Goal: Task Accomplishment & Management: Complete application form

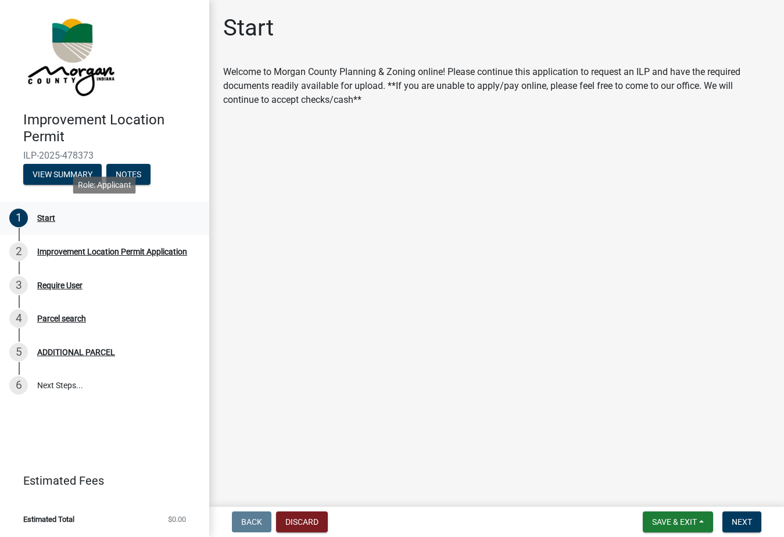
click at [48, 219] on div "Start" at bounding box center [46, 218] width 18 height 8
click at [742, 520] on span "Next" at bounding box center [742, 522] width 20 height 9
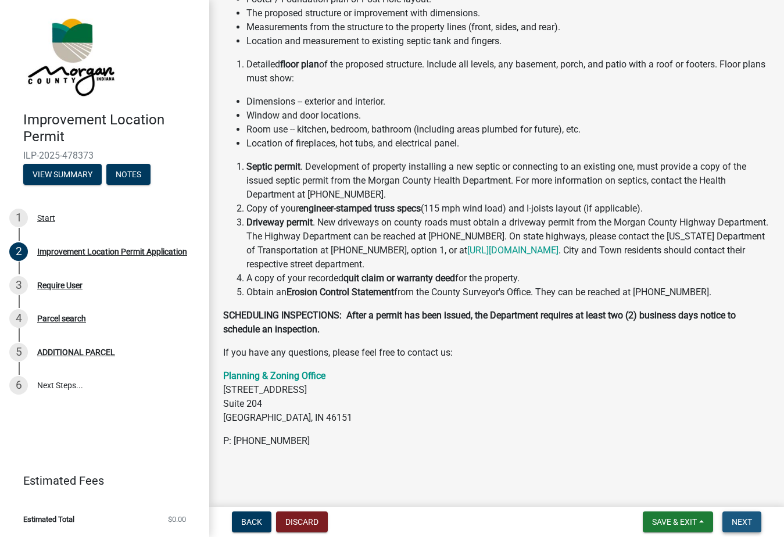
click at [744, 520] on span "Next" at bounding box center [742, 522] width 20 height 9
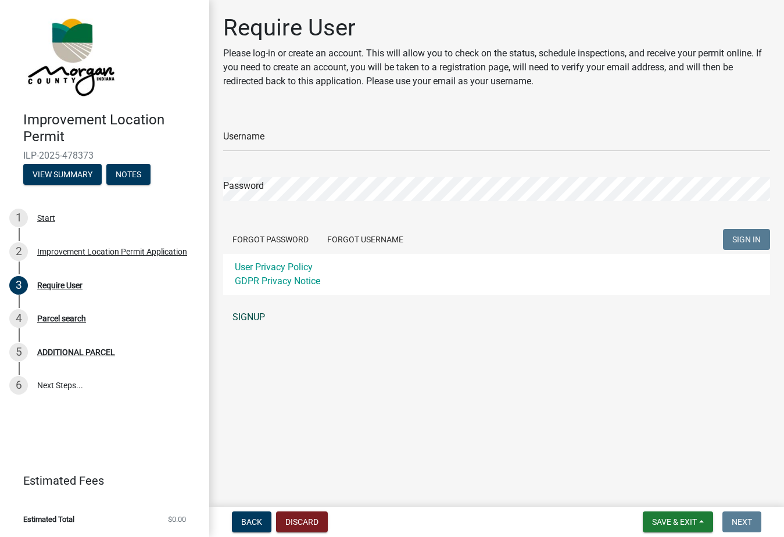
click at [247, 315] on link "SIGNUP" at bounding box center [496, 317] width 547 height 23
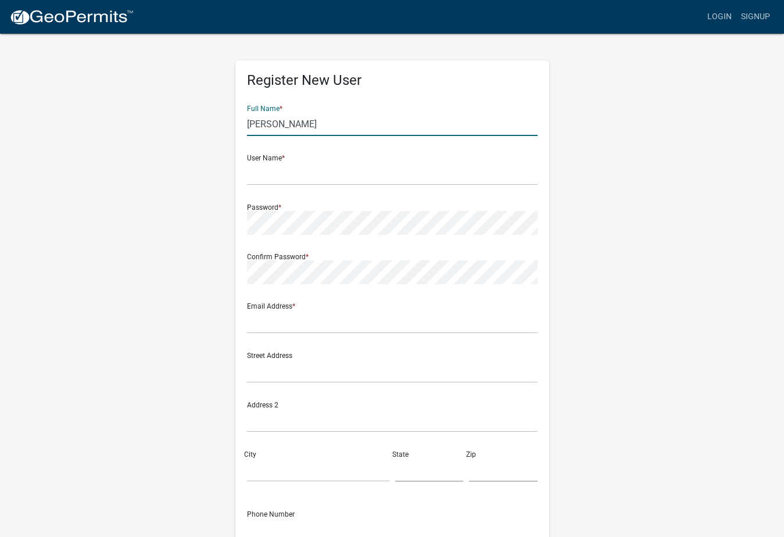
type input "[PERSON_NAME]"
type input "Lemons"
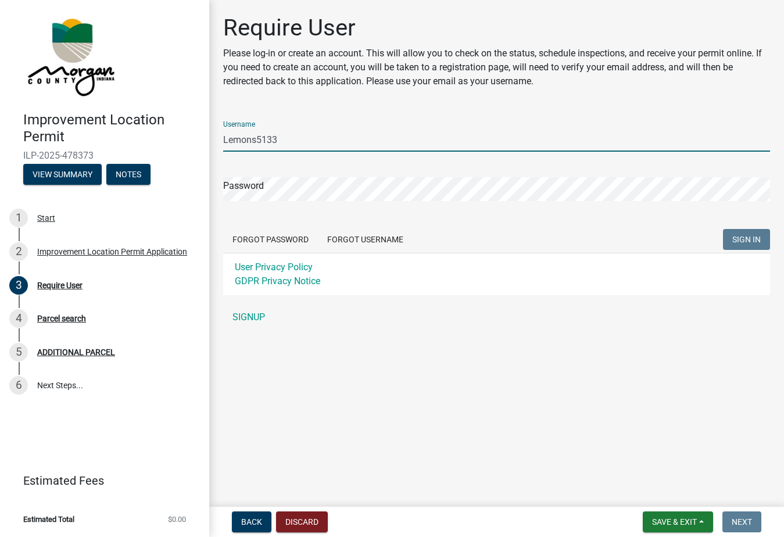
type input "Lemons5133"
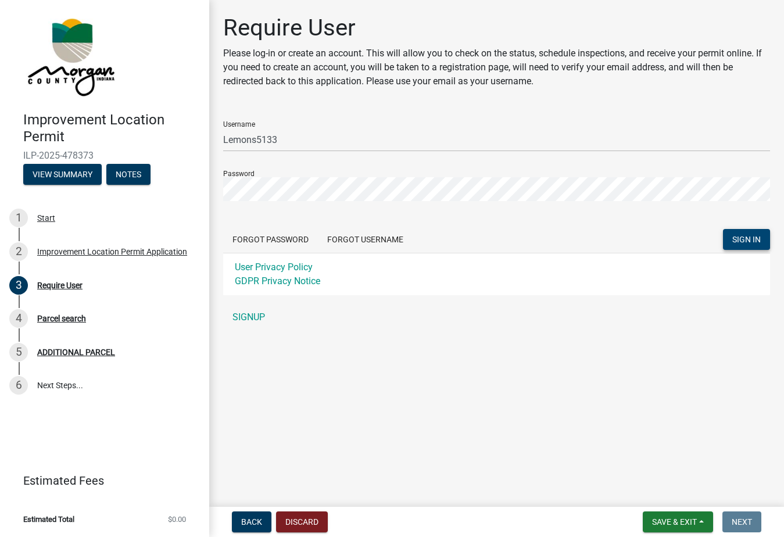
click at [752, 236] on span "SIGN IN" at bounding box center [747, 239] width 28 height 9
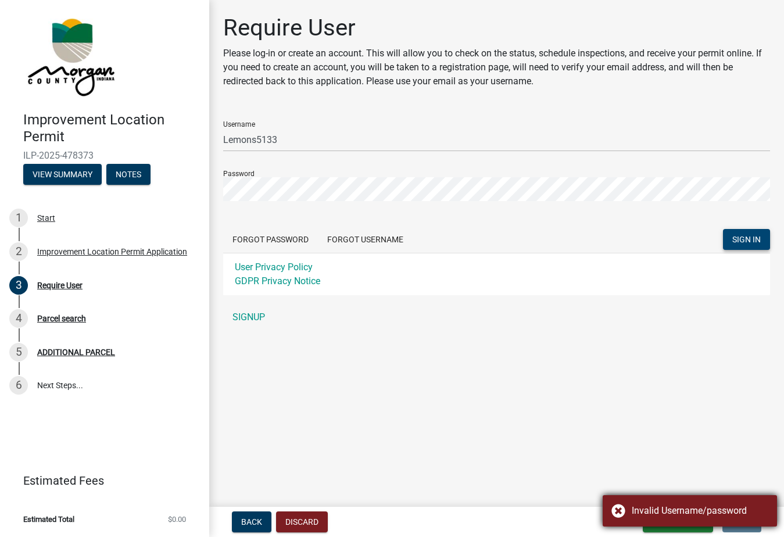
click at [617, 509] on div "Invalid Username/password" at bounding box center [690, 510] width 174 height 31
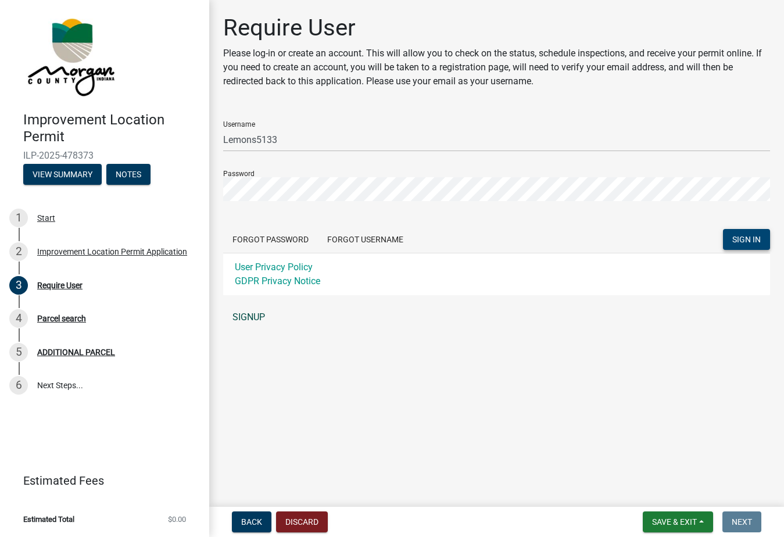
click at [245, 316] on link "SIGNUP" at bounding box center [496, 317] width 547 height 23
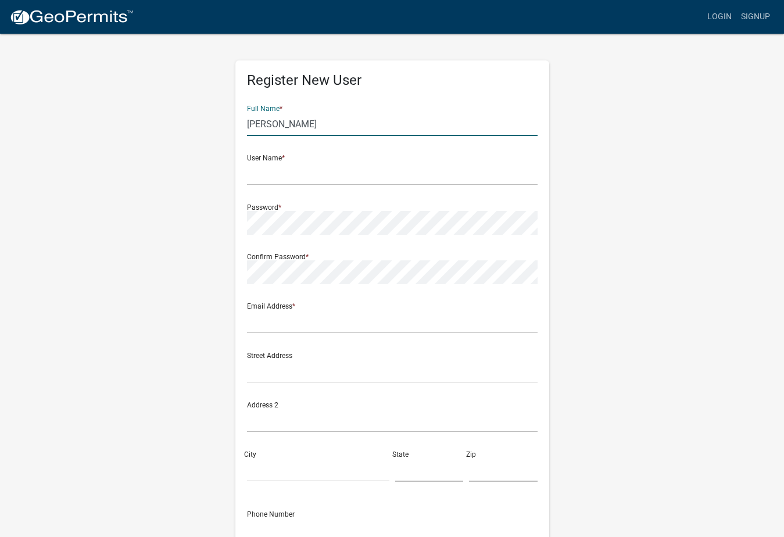
type input "[PERSON_NAME]"
type input "Lemons"
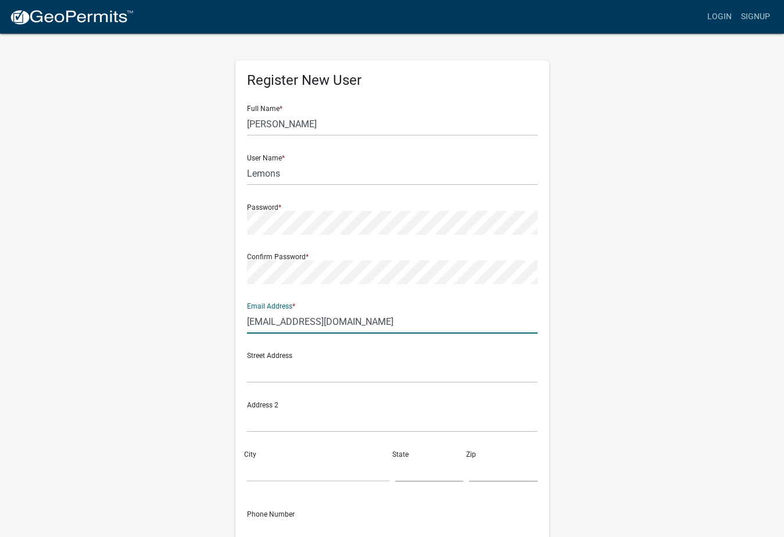
type input "[EMAIL_ADDRESS][DOMAIN_NAME]"
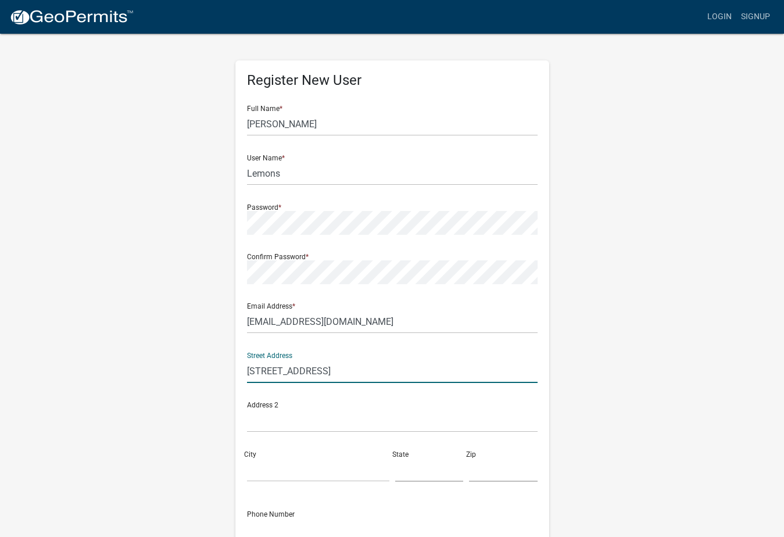
type input "[STREET_ADDRESS]"
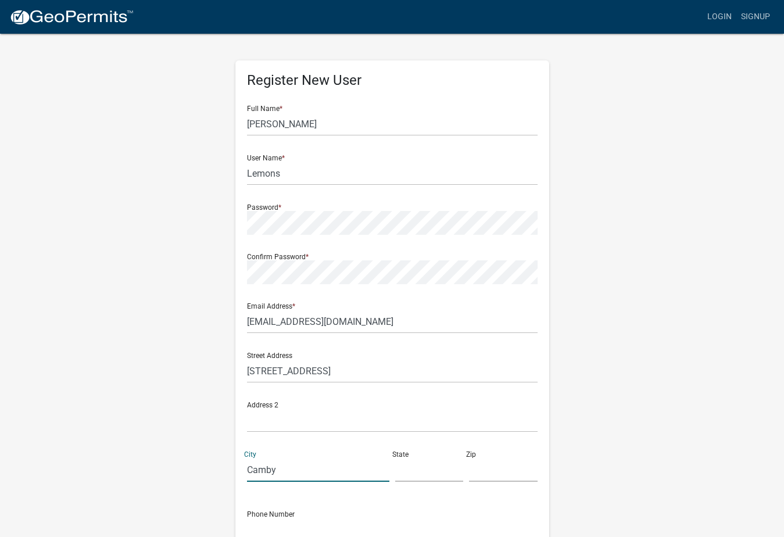
type input "Camby"
type input "IN"
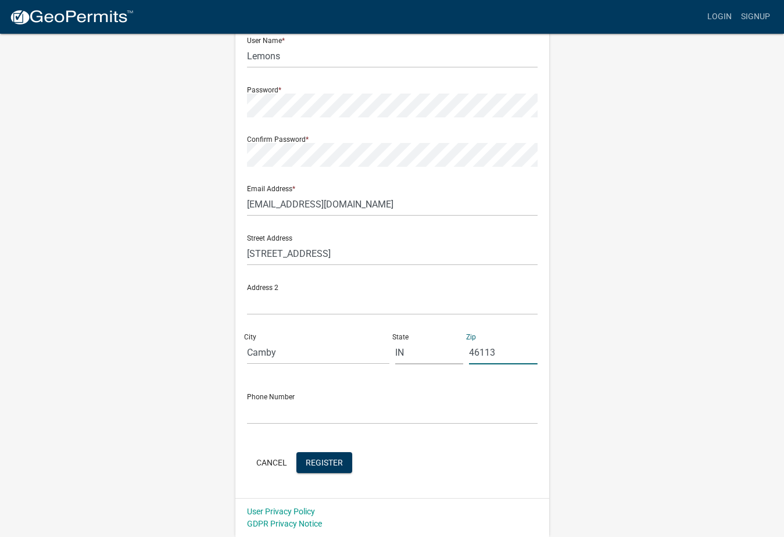
scroll to position [117, 0]
type input "46113"
type input "317.366.9517"
click at [324, 461] on span "Register" at bounding box center [324, 462] width 37 height 9
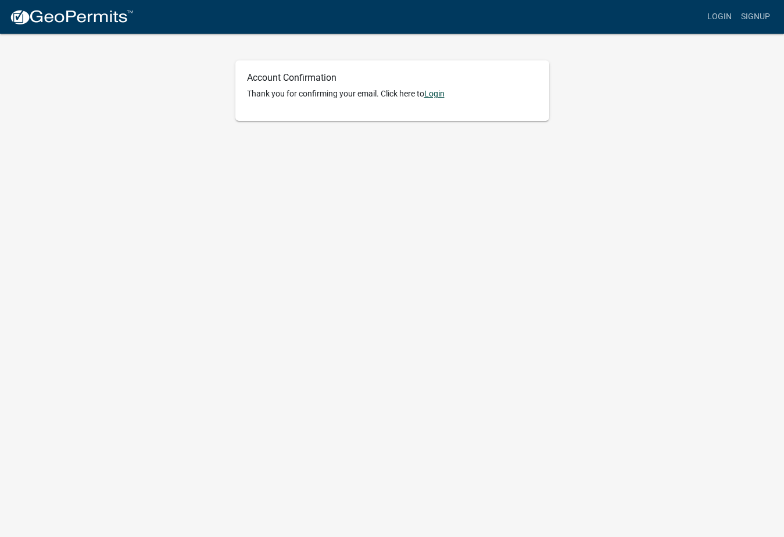
click at [440, 92] on link "Login" at bounding box center [434, 93] width 20 height 9
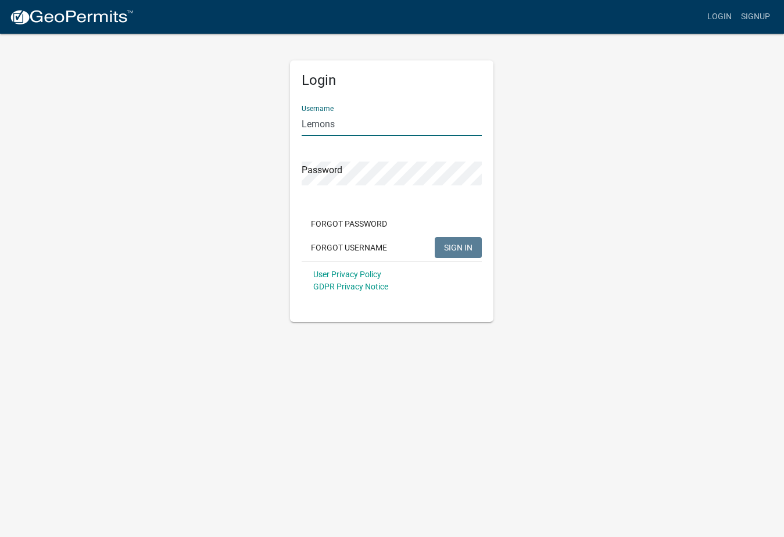
type input "Lemons"
click at [462, 249] on span "SIGN IN" at bounding box center [458, 246] width 28 height 9
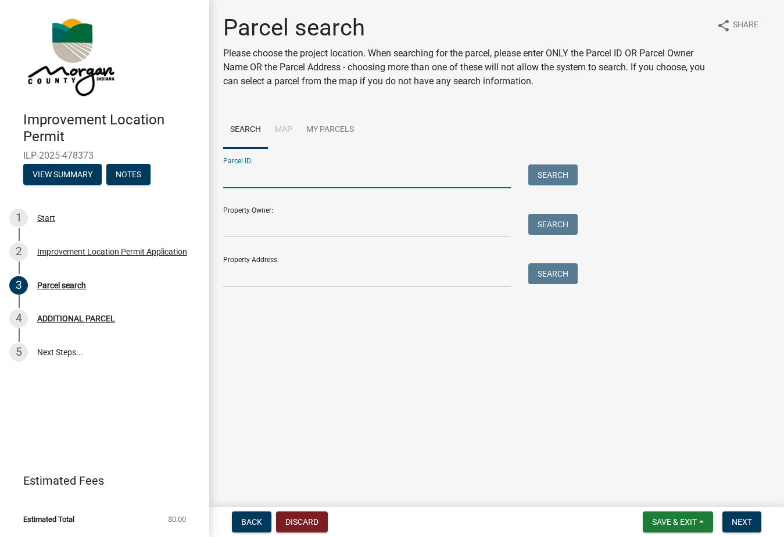
click at [358, 177] on input "Parcel ID:" at bounding box center [367, 177] width 288 height 24
click at [442, 174] on input "Parcel ID:" at bounding box center [367, 177] width 288 height 24
type input "1"
type input "[PHONE_NUMBER]"
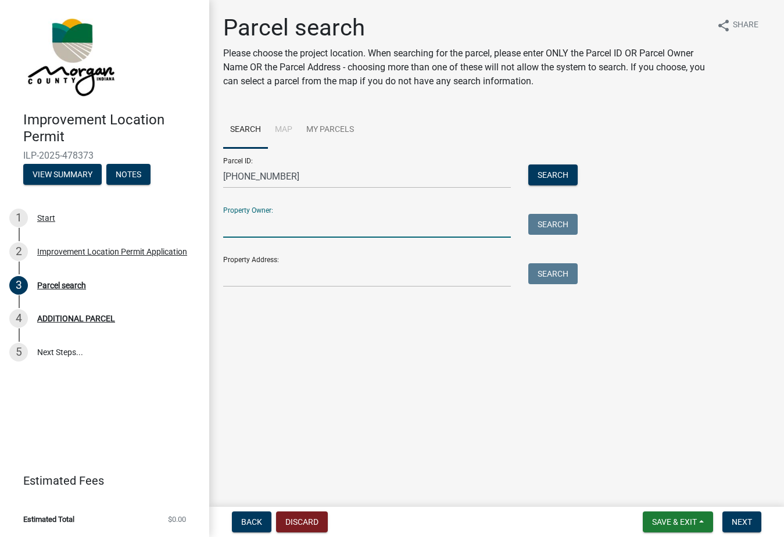
click at [268, 227] on input "Property Owner:" at bounding box center [367, 226] width 288 height 24
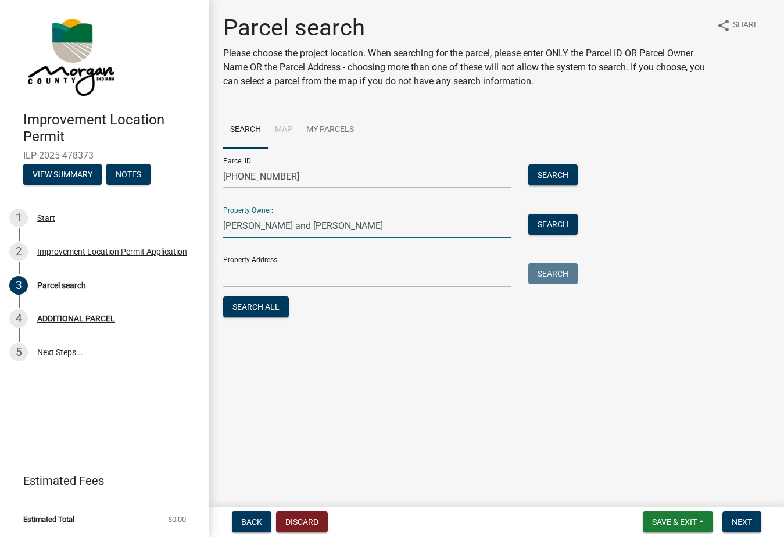
type input "James E. Lemons and Laura Lemons"
click at [236, 277] on input "Property Address:" at bounding box center [367, 275] width 288 height 24
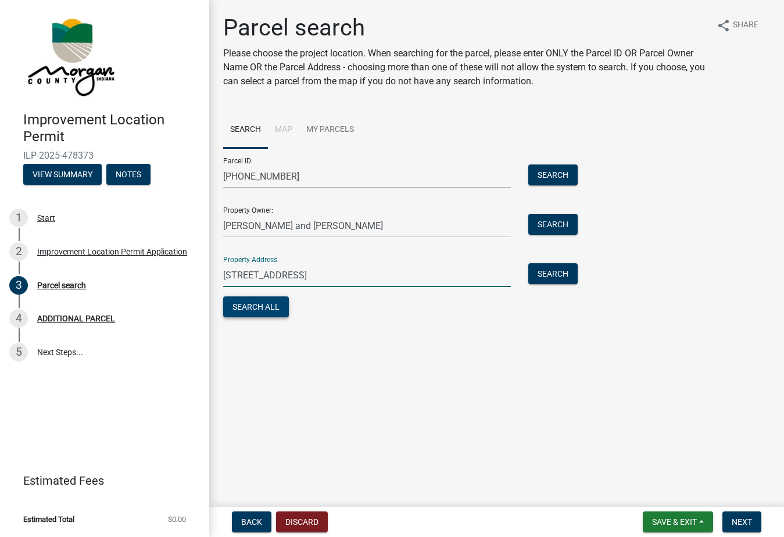
type input "[STREET_ADDRESS]"
click at [266, 308] on button "Search All" at bounding box center [256, 307] width 66 height 21
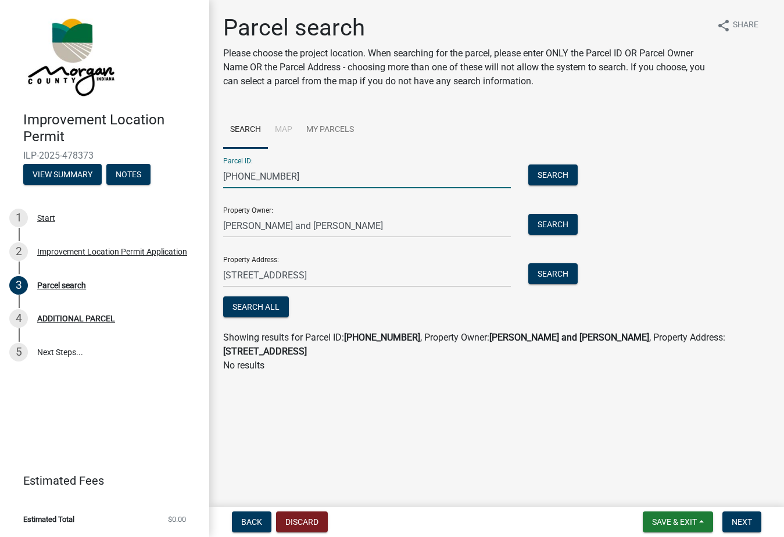
drag, startPoint x: 284, startPoint y: 177, endPoint x: 214, endPoint y: 181, distance: 70.5
click at [214, 181] on div "Parcel search Please choose the project location. When searching for the parcel…" at bounding box center [496, 198] width 575 height 369
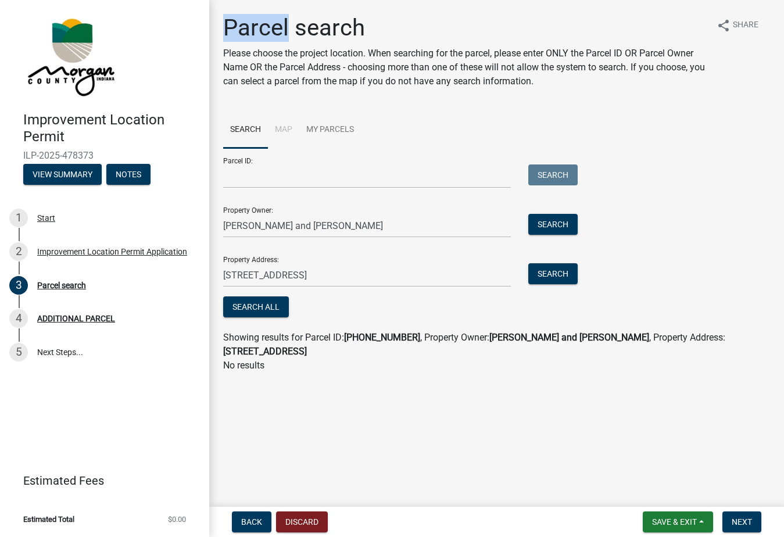
drag, startPoint x: 287, startPoint y: 32, endPoint x: 216, endPoint y: 29, distance: 71.0
click at [216, 29] on div "Parcel search Please choose the project location. When searching for the parcel…" at bounding box center [497, 198] width 565 height 369
copy h1 "Parcel"
click at [318, 174] on input "Parcel ID:" at bounding box center [367, 177] width 288 height 24
paste input "55-02-28-175-003.000-015"
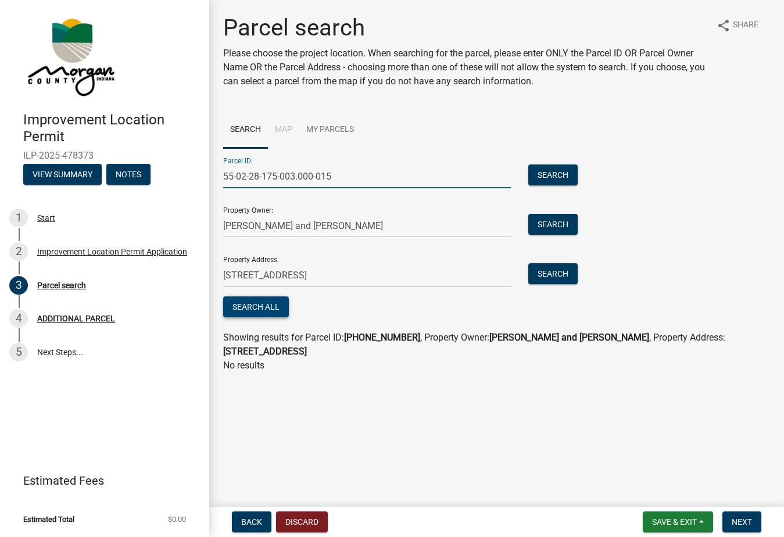
type input "55-02-28-175-003.000-015"
click at [262, 310] on button "Search All" at bounding box center [256, 307] width 66 height 21
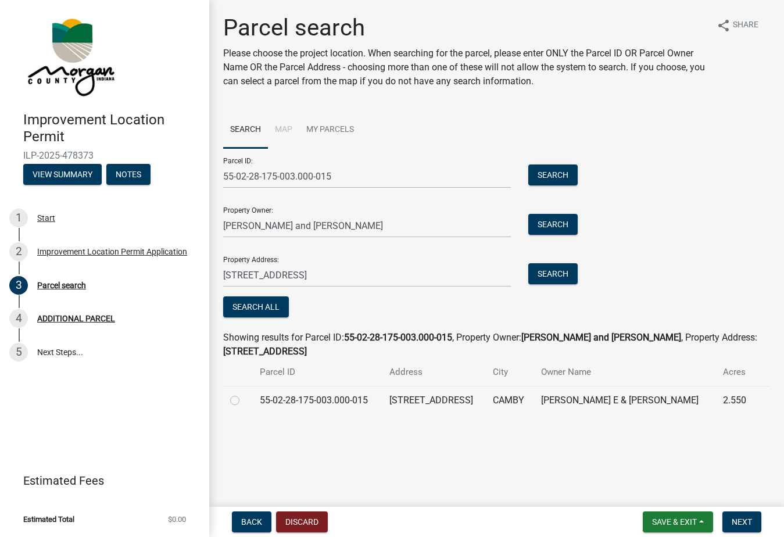
click at [244, 394] on label at bounding box center [244, 394] width 0 height 0
click at [244, 401] on input "radio" at bounding box center [248, 398] width 8 height 8
radio input "true"
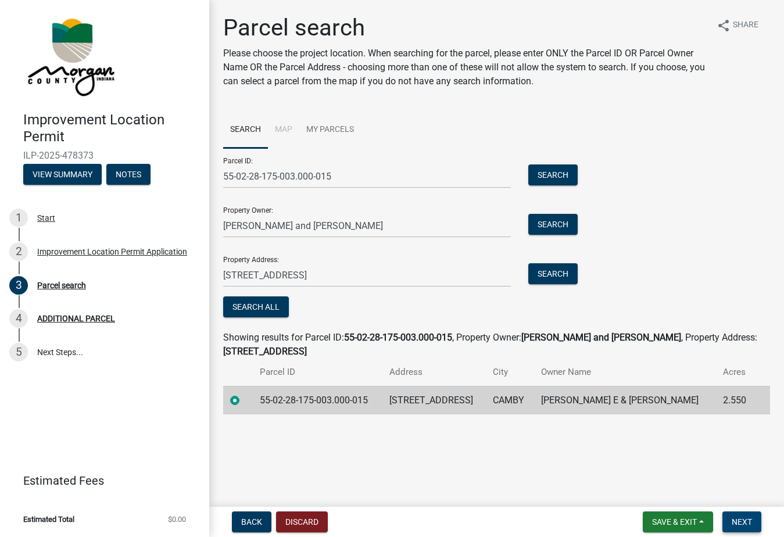
click at [744, 520] on span "Next" at bounding box center [742, 522] width 20 height 9
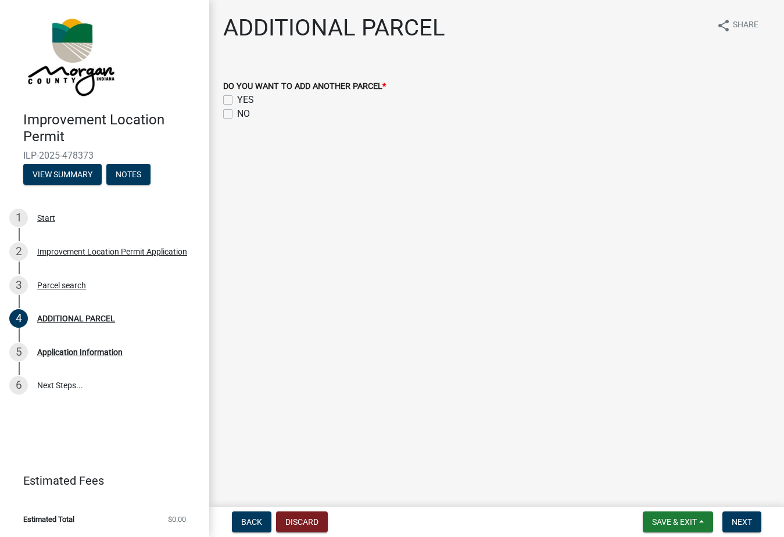
click at [237, 115] on label "NO" at bounding box center [243, 114] width 13 height 14
click at [237, 115] on input "NO" at bounding box center [241, 111] width 8 height 8
checkbox input "true"
checkbox input "false"
checkbox input "true"
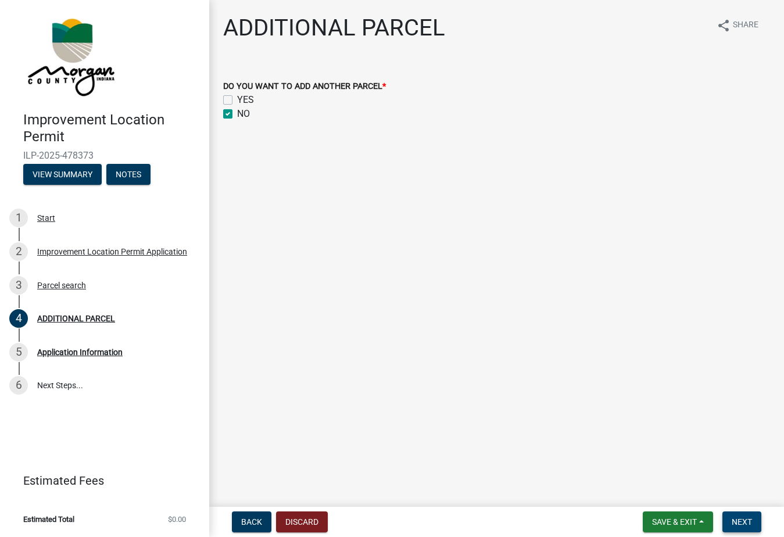
click at [744, 525] on span "Next" at bounding box center [742, 522] width 20 height 9
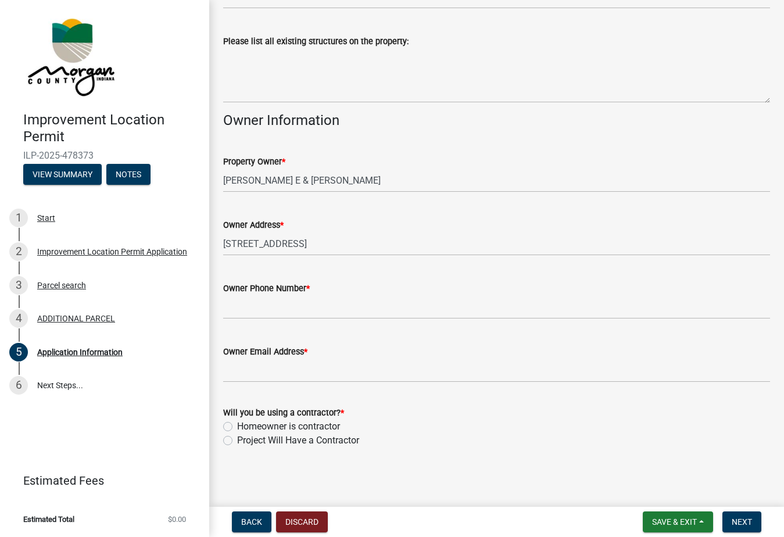
click at [237, 439] on label "Project Will Have a Contractor" at bounding box center [298, 441] width 122 height 14
click at [237, 439] on input "Project Will Have a Contractor" at bounding box center [241, 438] width 8 height 8
radio input "true"
click at [357, 295] on input "Owner Phone Number *" at bounding box center [496, 307] width 547 height 24
type input "317-366-9517"
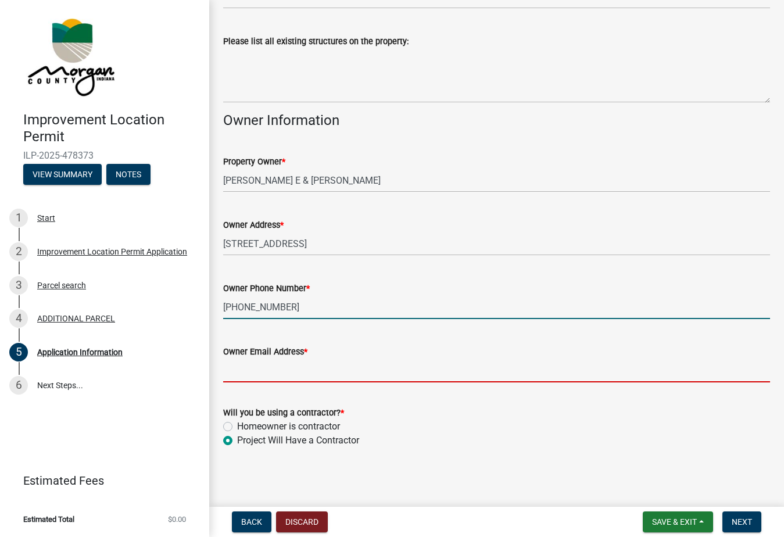
click at [322, 372] on input "Owner Email Address *" at bounding box center [496, 371] width 547 height 24
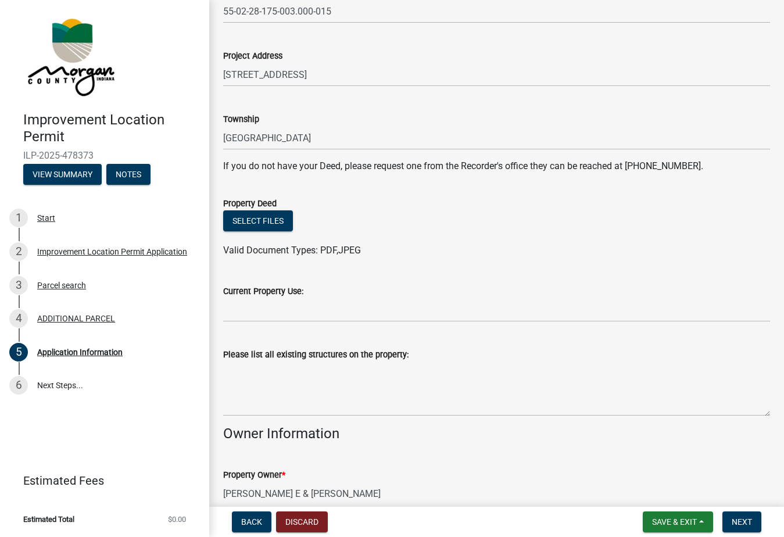
scroll to position [157, 0]
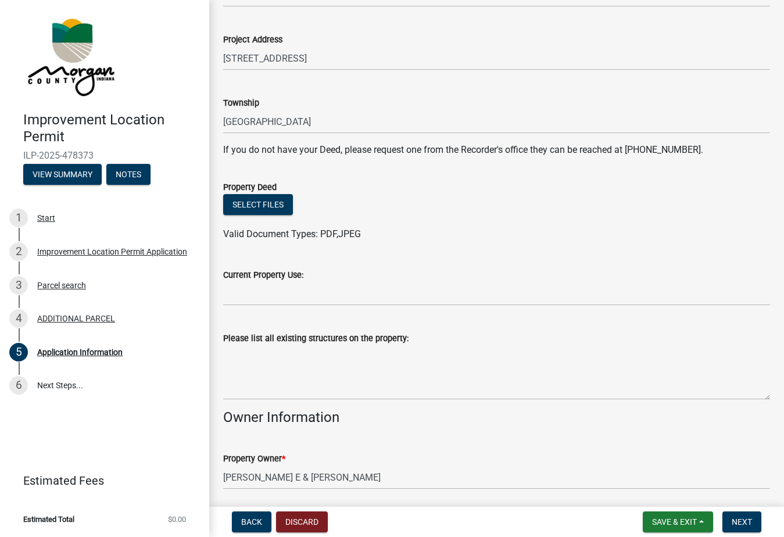
type input "[EMAIL_ADDRESS][DOMAIN_NAME]"
click at [345, 281] on div "Current Property Use:" at bounding box center [496, 275] width 547 height 14
click at [311, 271] on div "Current Property Use:" at bounding box center [496, 275] width 547 height 14
click at [285, 294] on input "Current Property Use:" at bounding box center [496, 294] width 547 height 24
type input "Residential homestead"
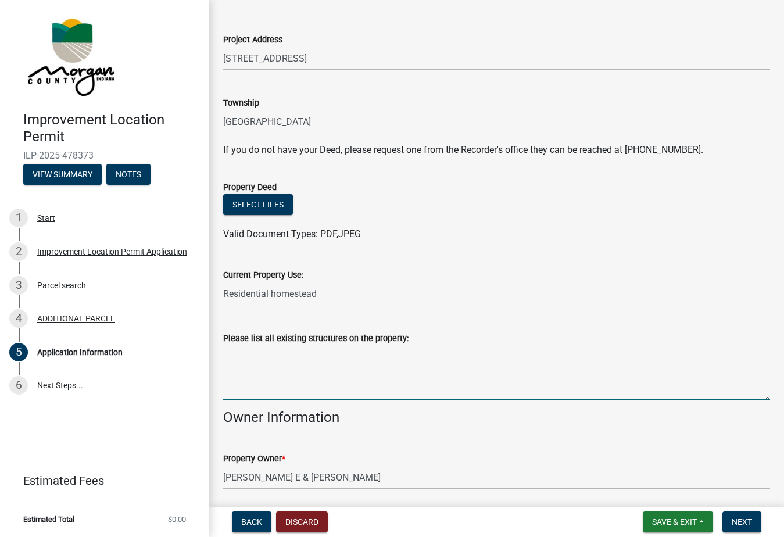
click at [235, 391] on textarea "Please list all existing structures on the property:" at bounding box center [496, 372] width 547 height 55
type textarea "H"
click at [225, 370] on textarea "Ranch Home 40'x27' Pole Barn" at bounding box center [496, 372] width 547 height 55
click at [232, 371] on textarea "Ranch Home 40'x27' Pole Barn" at bounding box center [496, 372] width 547 height 55
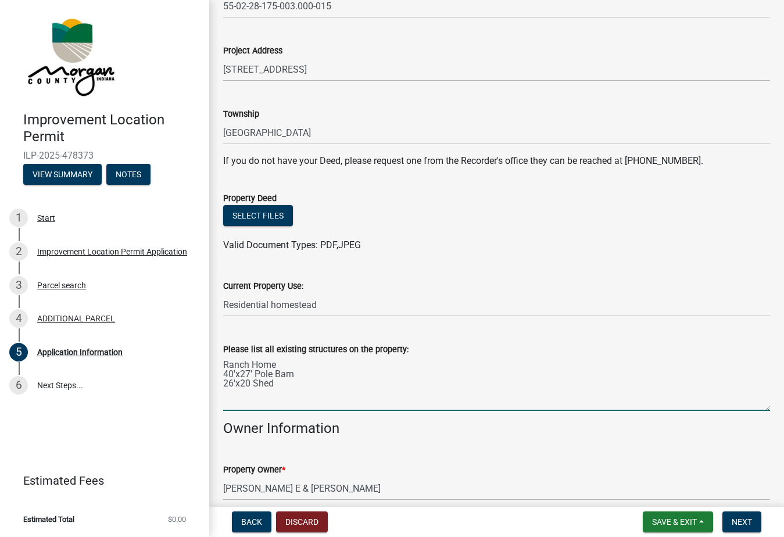
scroll to position [146, 0]
type textarea "Ranch Home 40'x27' Pole Barn 26'x20 Shed"
click at [256, 213] on button "Select files" at bounding box center [258, 215] width 70 height 21
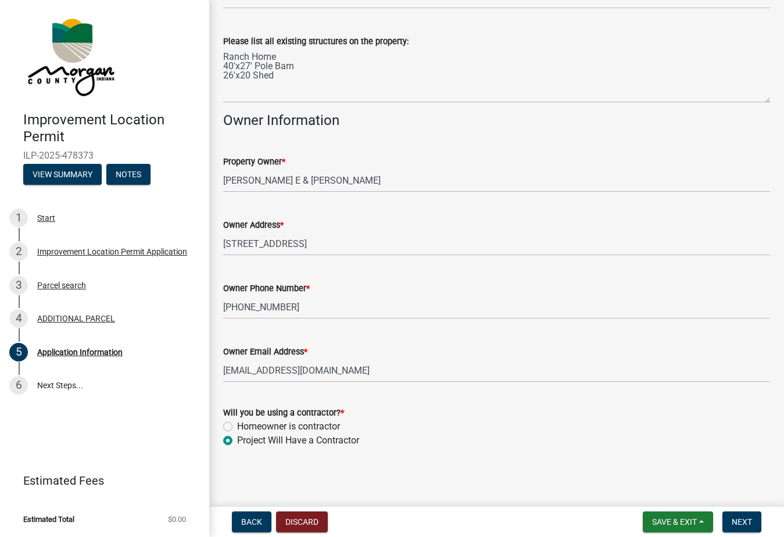
scroll to position [0, 0]
click at [748, 518] on span "Next" at bounding box center [742, 522] width 20 height 9
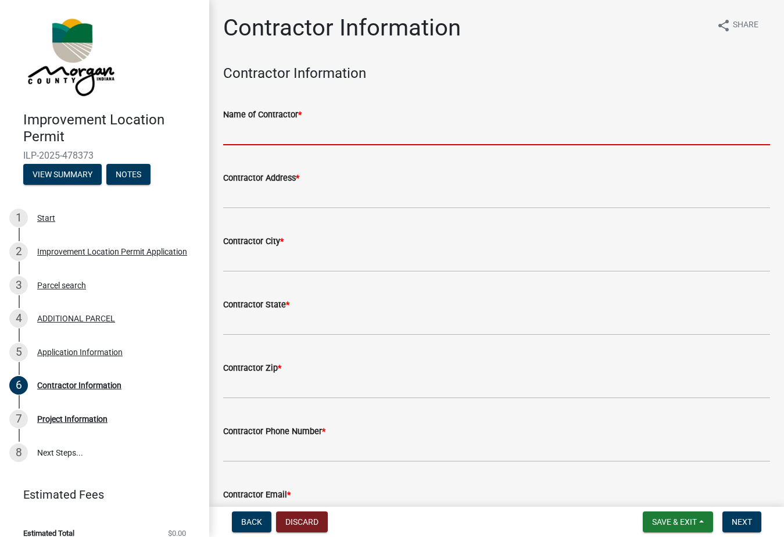
click at [322, 134] on input "Name of Contractor *" at bounding box center [496, 134] width 547 height 24
type input "Daviess County Metals Sales Inc."
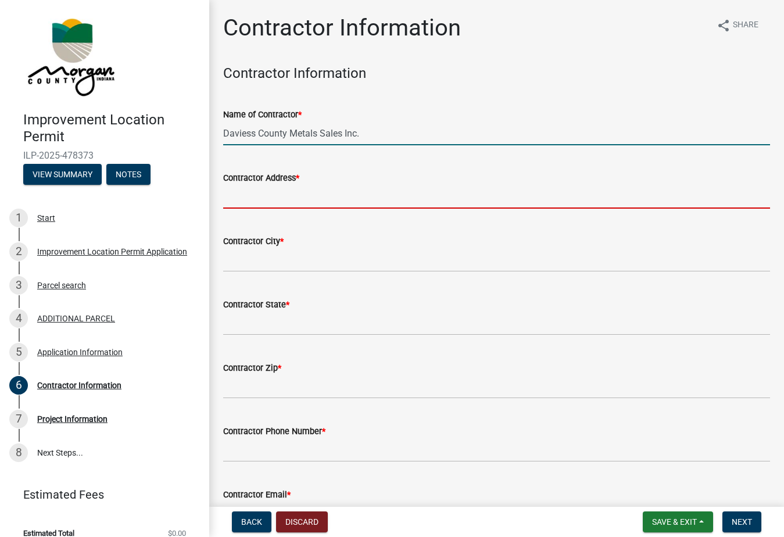
click at [272, 195] on input "Contractor Address *" at bounding box center [496, 197] width 547 height 24
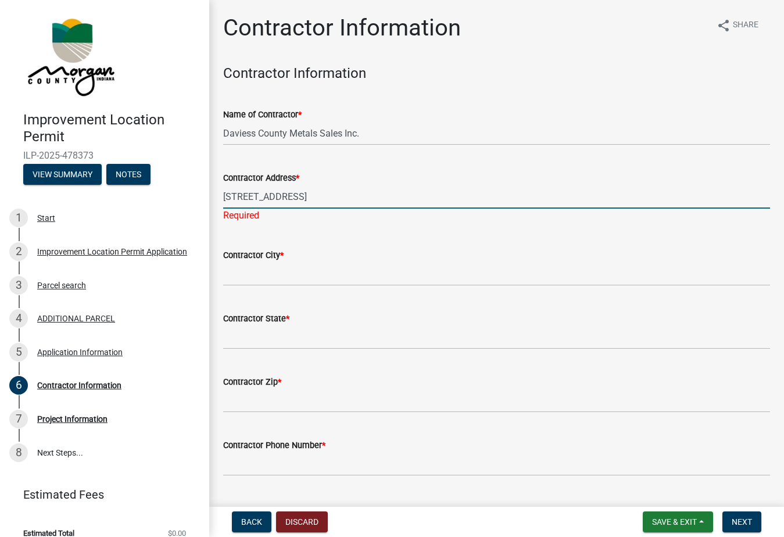
type input "9929 E. US Highway50"
click at [287, 276] on wm-data-entity-input "Contractor City *" at bounding box center [496, 263] width 547 height 63
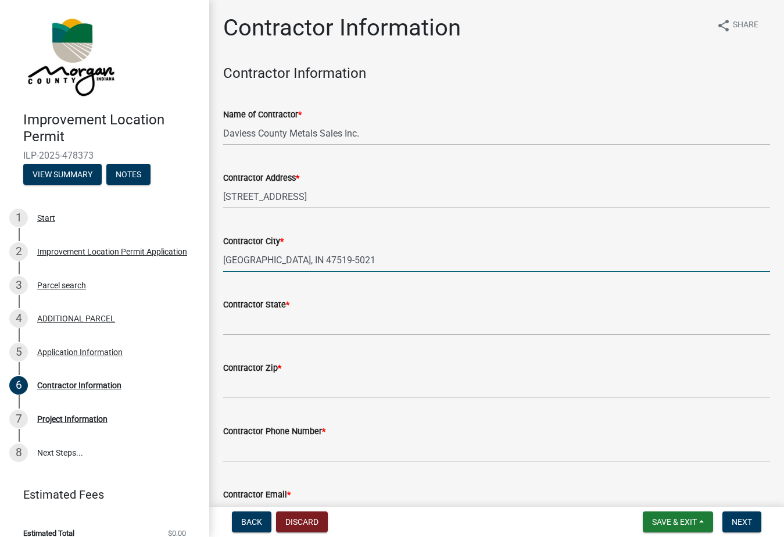
type input "Cannelburg, IN 47519-5021"
click at [243, 326] on input "Contractor State *" at bounding box center [496, 324] width 547 height 24
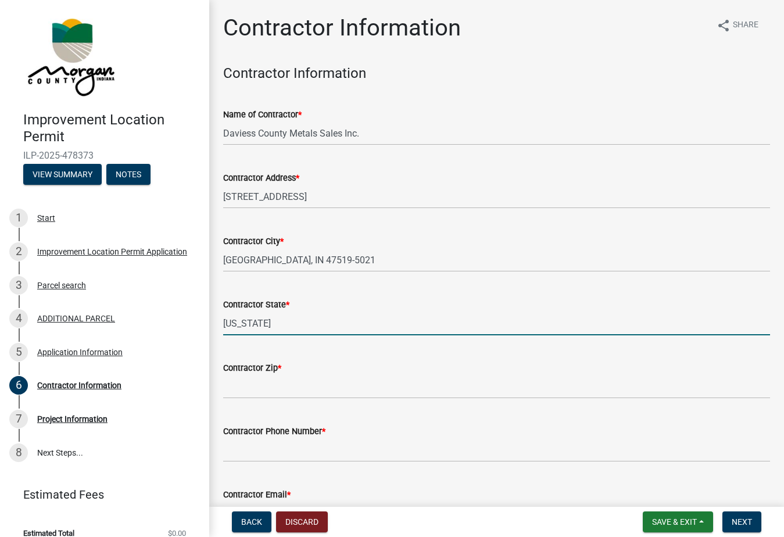
type input "Indiana"
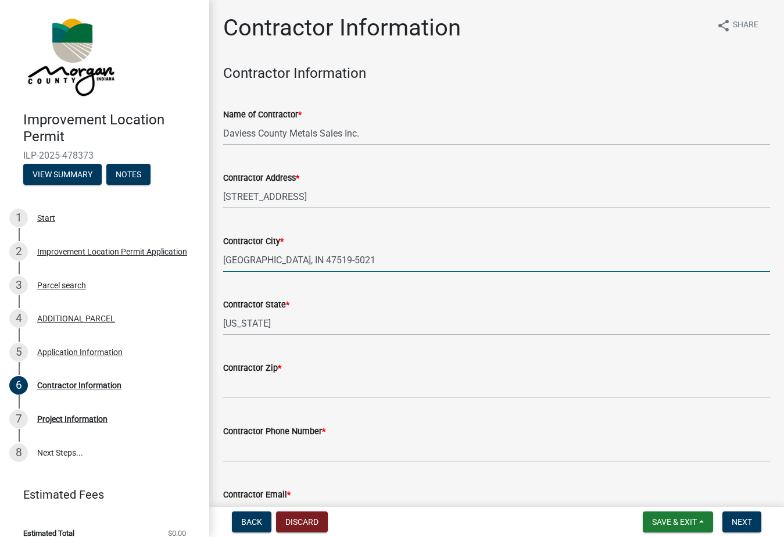
drag, startPoint x: 335, startPoint y: 259, endPoint x: 287, endPoint y: 259, distance: 47.7
click at [287, 259] on input "Cannelburg, IN 47519-5021" at bounding box center [496, 260] width 547 height 24
click at [274, 387] on input "Contractor Zip *" at bounding box center [496, 387] width 547 height 24
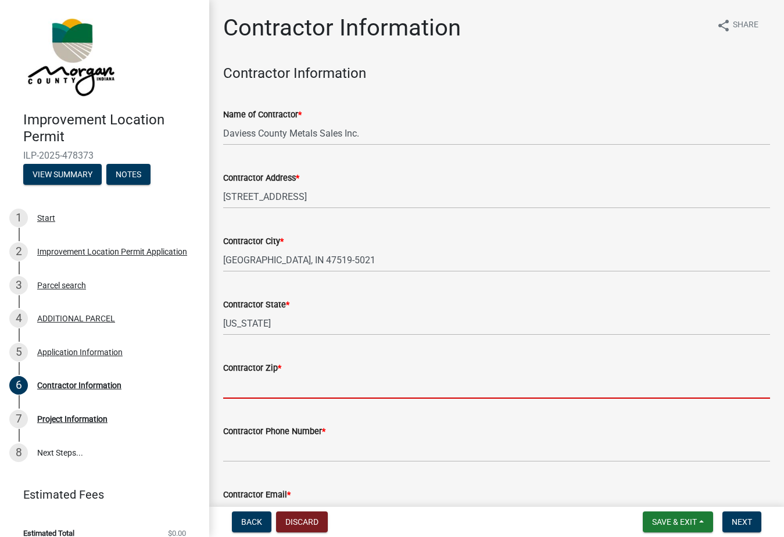
paste input "47519-5021"
type input "47519-5021"
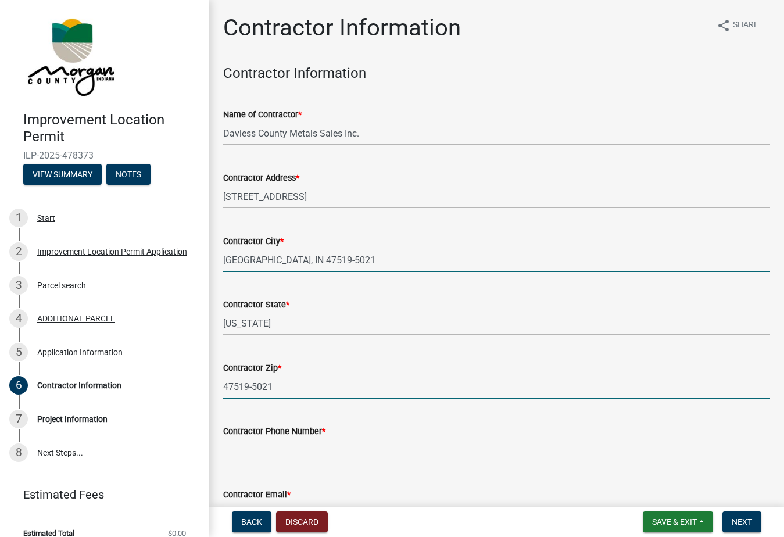
click at [342, 257] on input "Cannelburg, IN 47519-5021" at bounding box center [496, 260] width 547 height 24
type input "Cannelburg, IN"
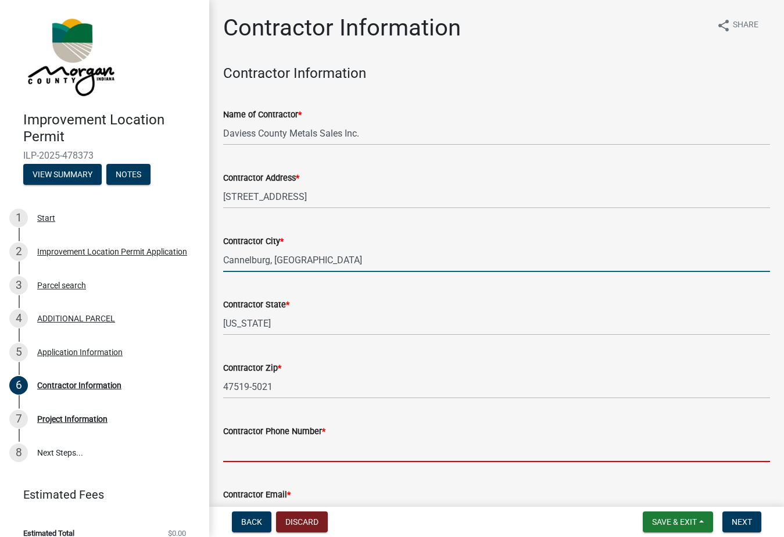
click at [331, 447] on input "Contractor Phone Number *" at bounding box center [496, 450] width 547 height 24
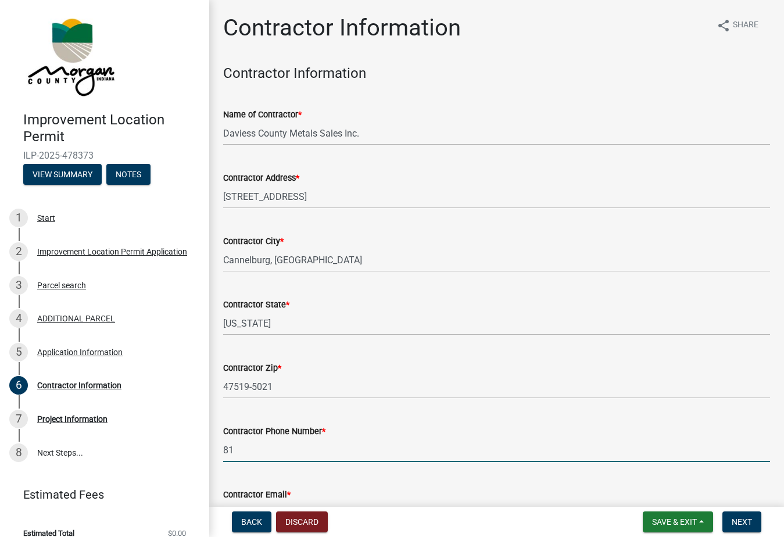
type input "8"
click at [240, 447] on input "8124864299" at bounding box center [496, 450] width 547 height 24
click at [256, 450] on input "812-4864299" at bounding box center [496, 450] width 547 height 24
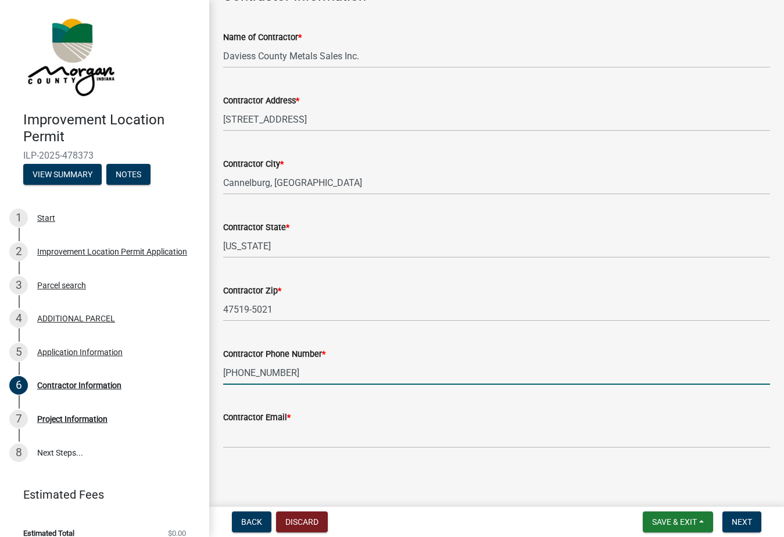
type input "812-486-4299"
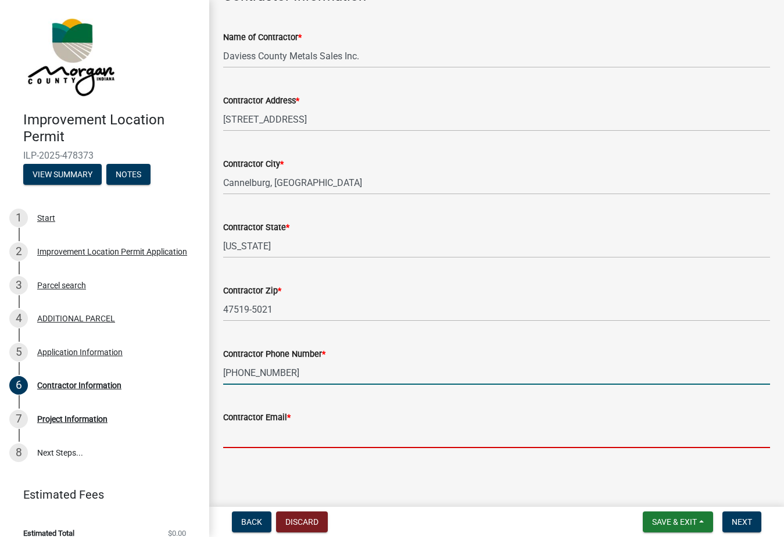
click at [292, 438] on input "Contractor Email *" at bounding box center [496, 436] width 547 height 24
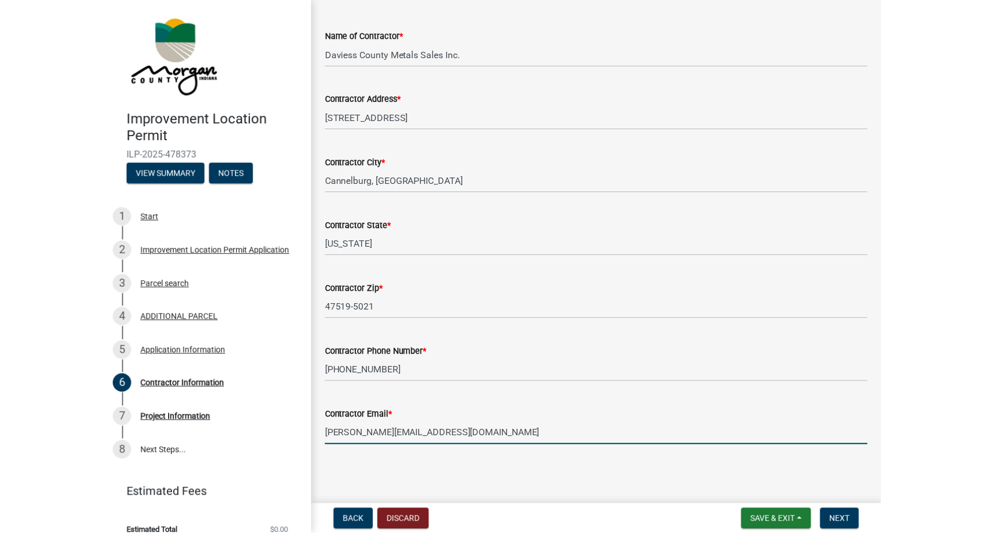
scroll to position [77, 0]
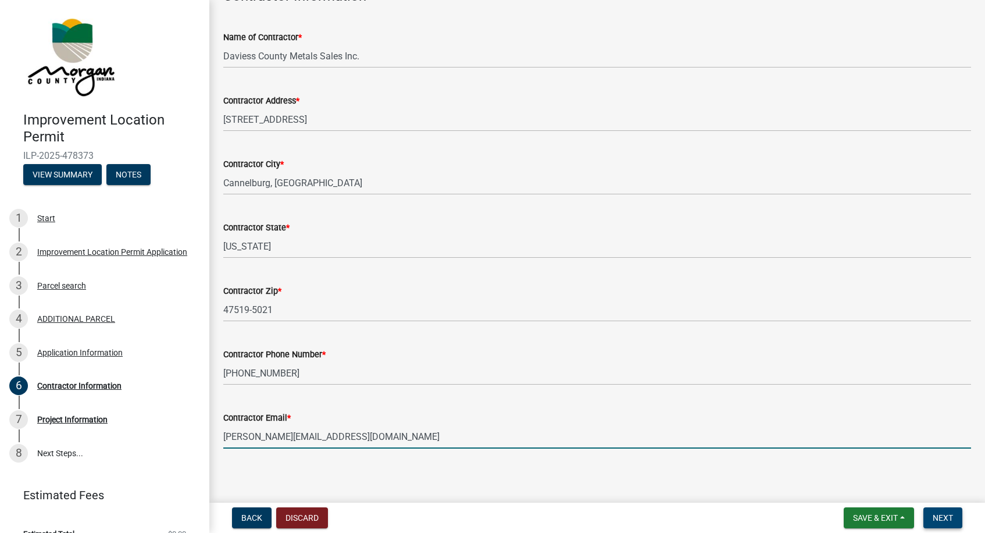
type input "dan@dcmetal.com"
click at [784, 519] on span "Next" at bounding box center [943, 517] width 20 height 9
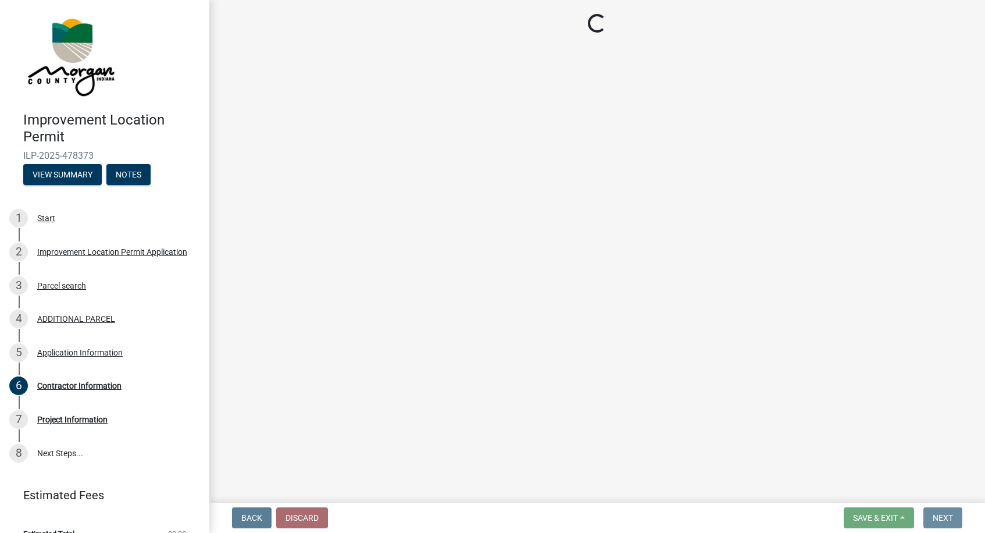
scroll to position [0, 0]
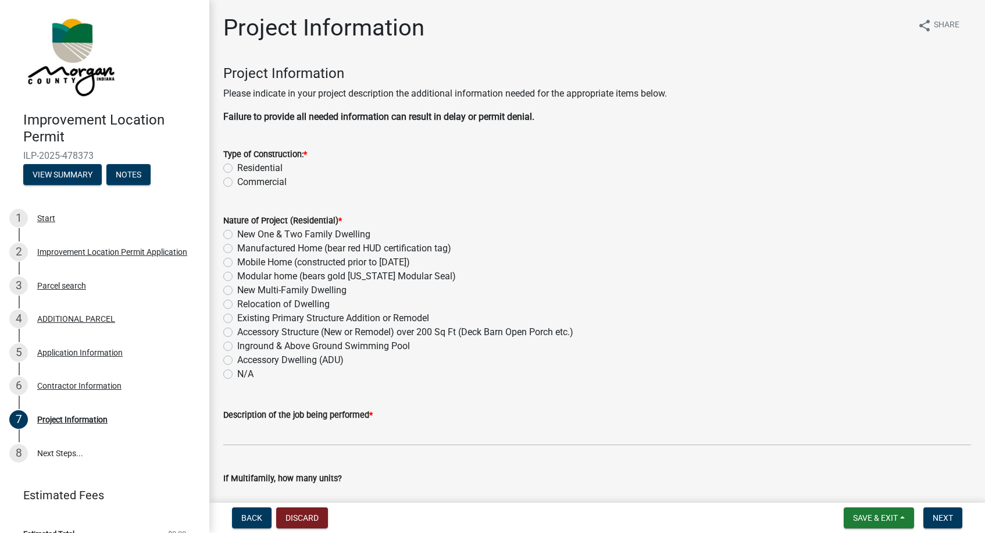
click at [237, 166] on label "Residential" at bounding box center [259, 168] width 45 height 14
click at [237, 166] on input "Residential" at bounding box center [241, 165] width 8 height 8
radio input "true"
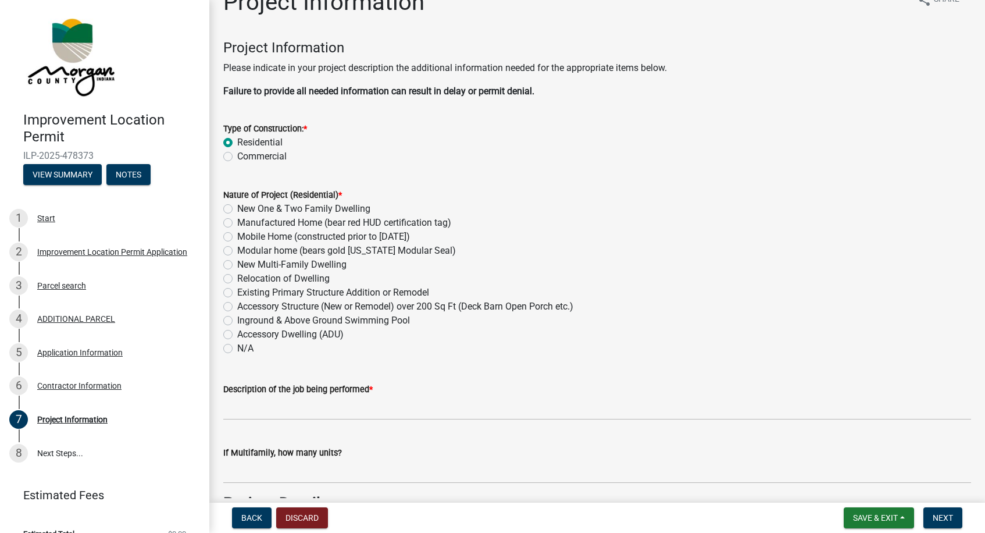
scroll to position [23, 0]
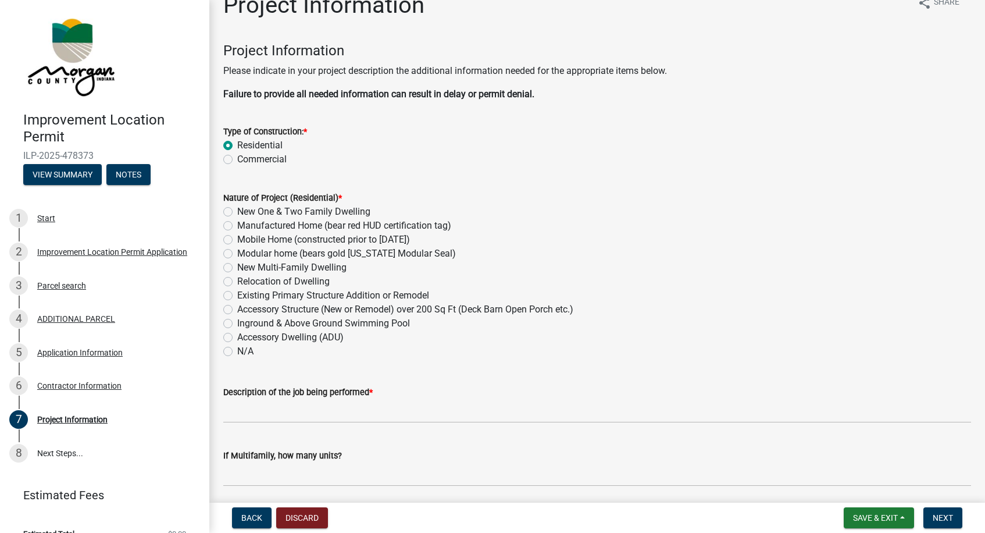
click at [237, 351] on label "N/A" at bounding box center [245, 351] width 16 height 14
click at [237, 351] on input "N/A" at bounding box center [241, 348] width 8 height 8
radio input "true"
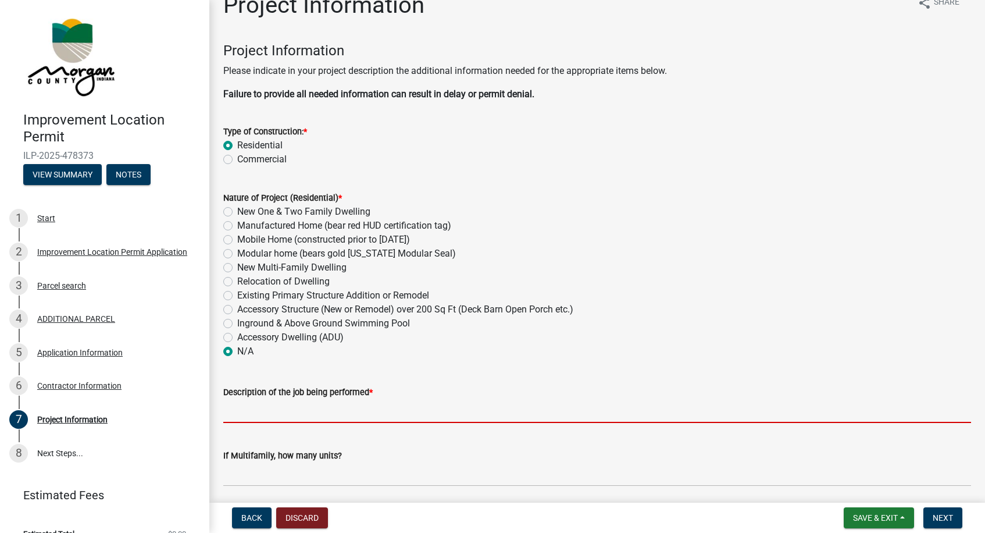
click at [361, 415] on input "Description of the job being performed *" at bounding box center [597, 411] width 748 height 24
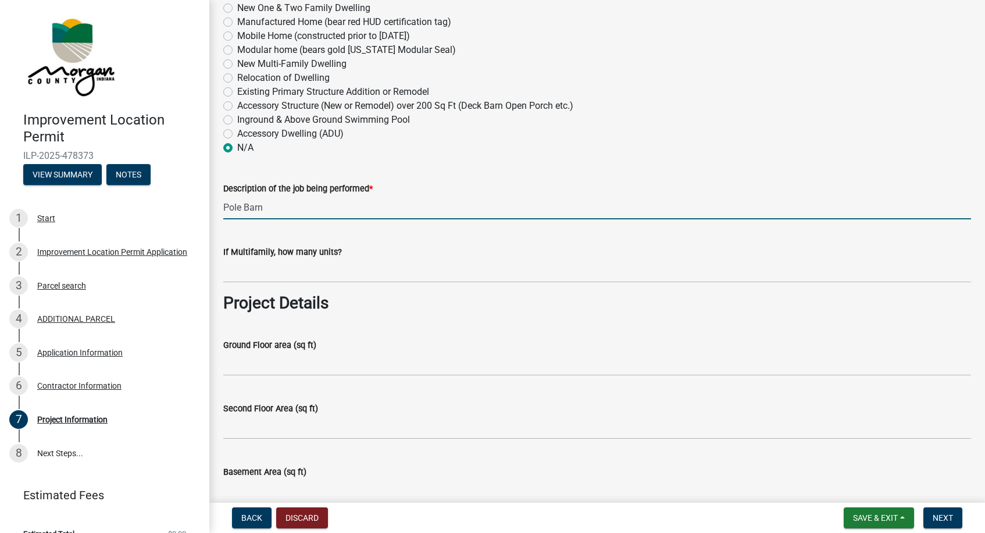
scroll to position [227, 0]
type input "Pole Barn"
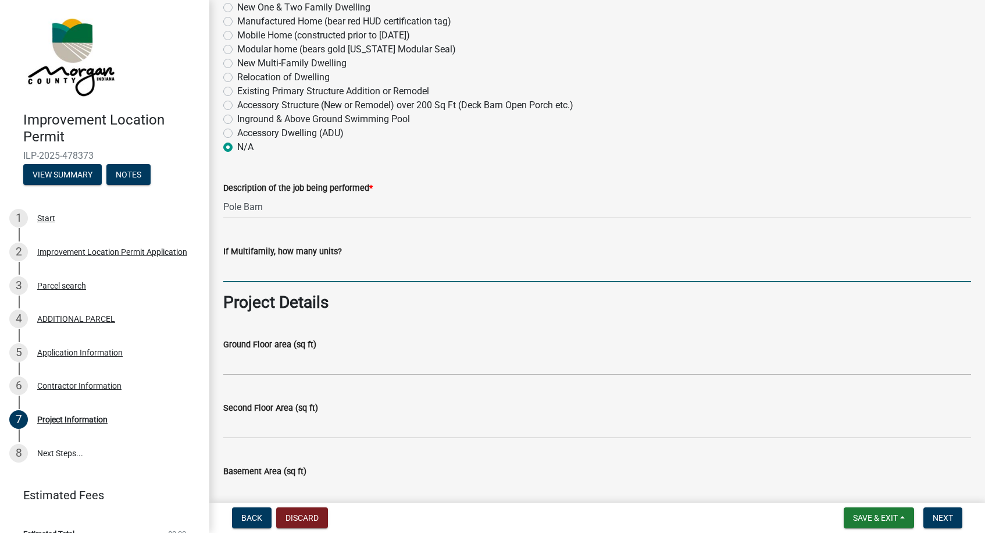
click at [376, 270] on input "text" at bounding box center [597, 270] width 748 height 24
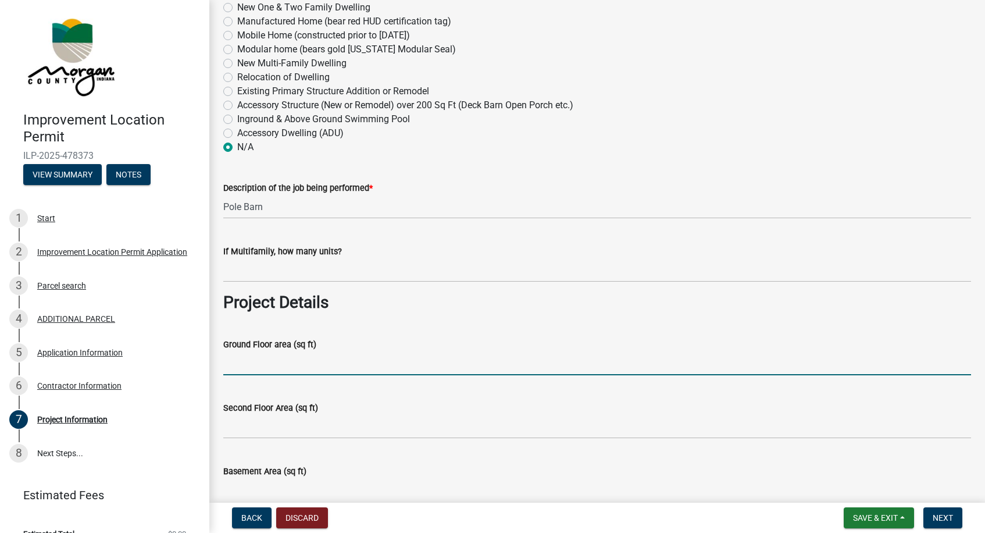
click at [349, 361] on input "Ground Floor area (sq ft)" at bounding box center [597, 363] width 748 height 24
type input "1,728"
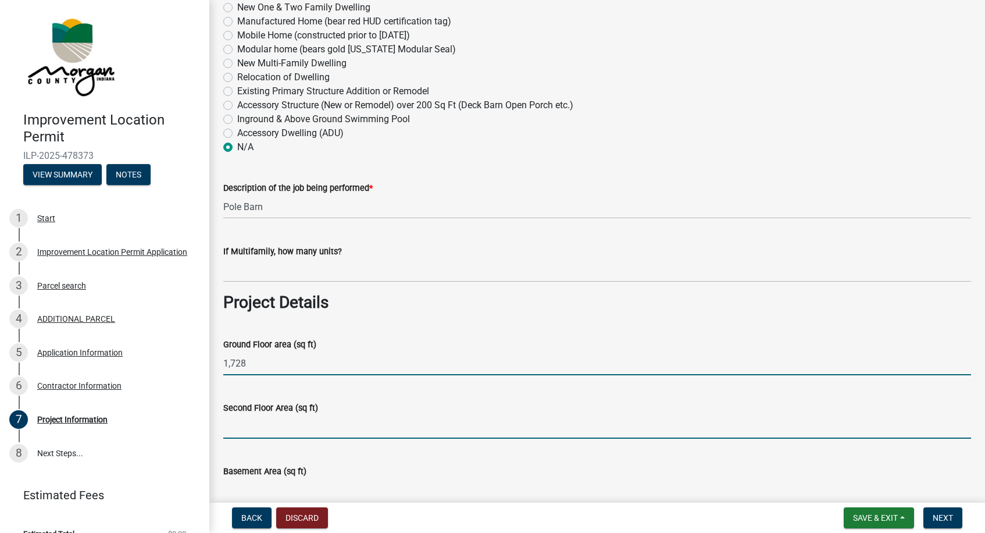
click at [315, 431] on input "Second Floor Area (sq ft)" at bounding box center [597, 427] width 748 height 24
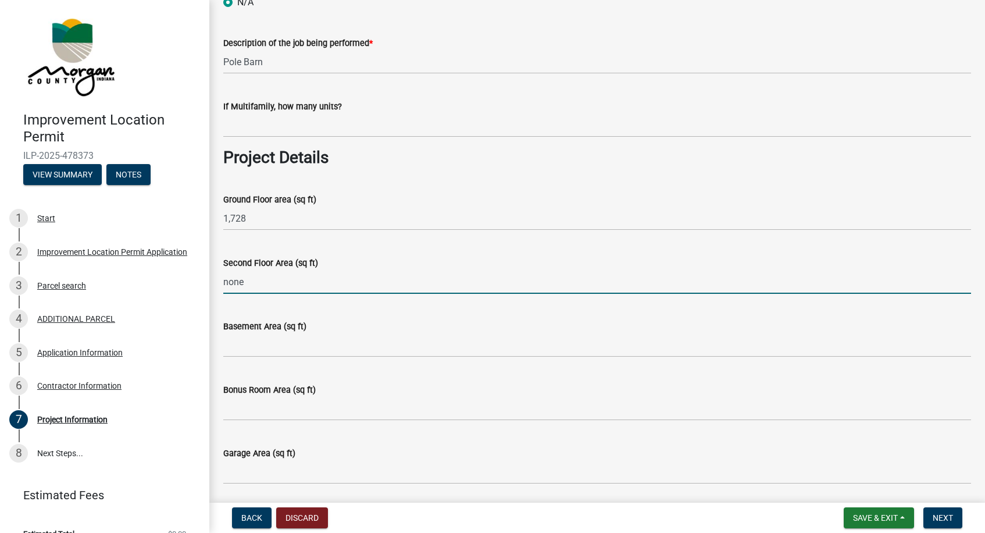
scroll to position [377, 0]
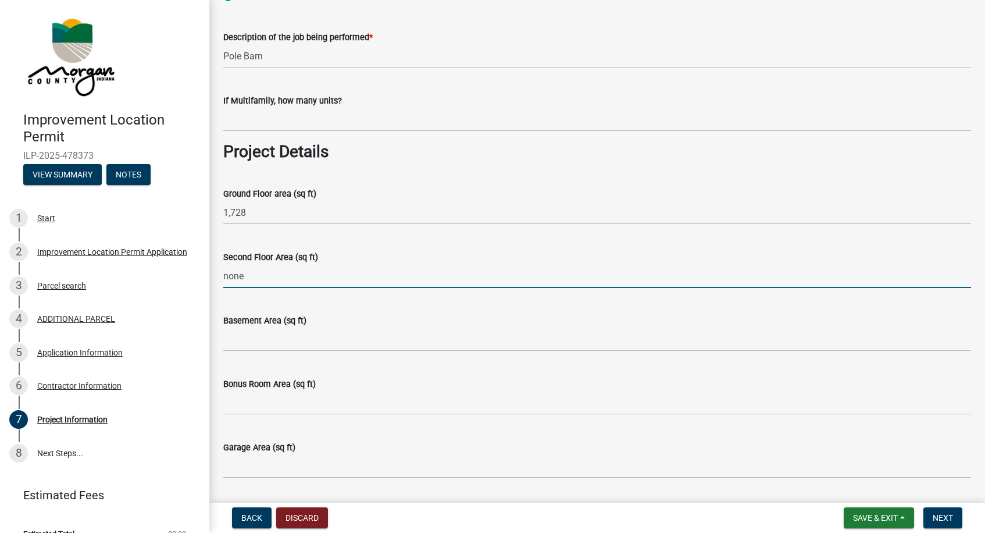
type input "none"
click at [309, 345] on input "Basement Area (sq ft)" at bounding box center [597, 339] width 748 height 24
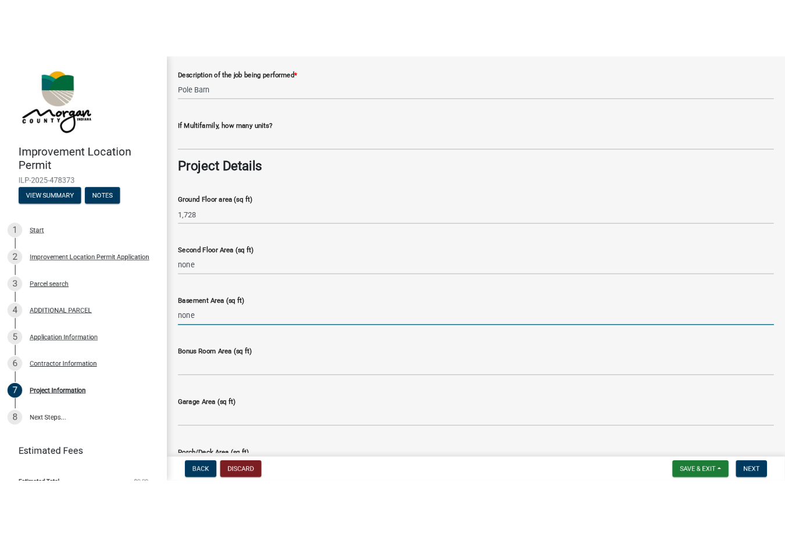
scroll to position [390, 0]
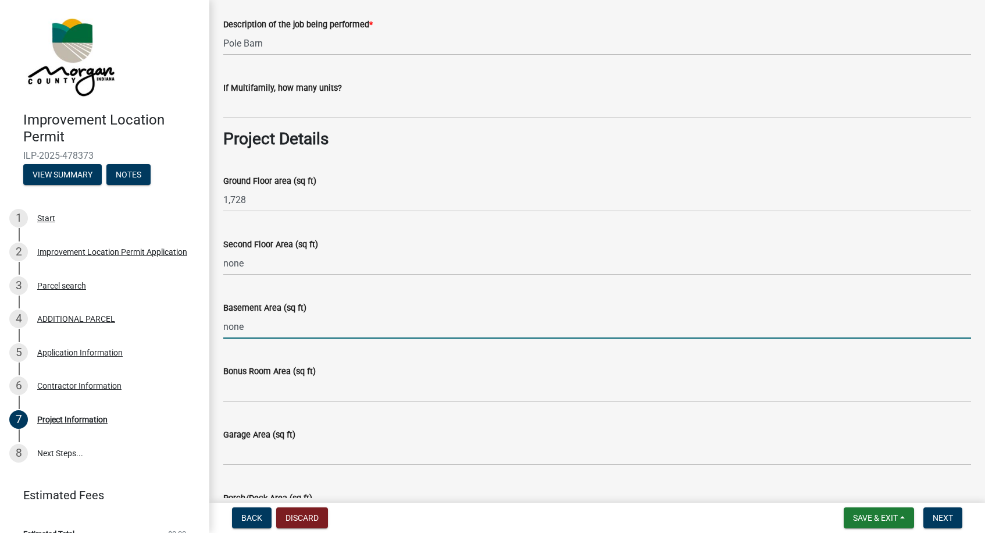
type input "none"
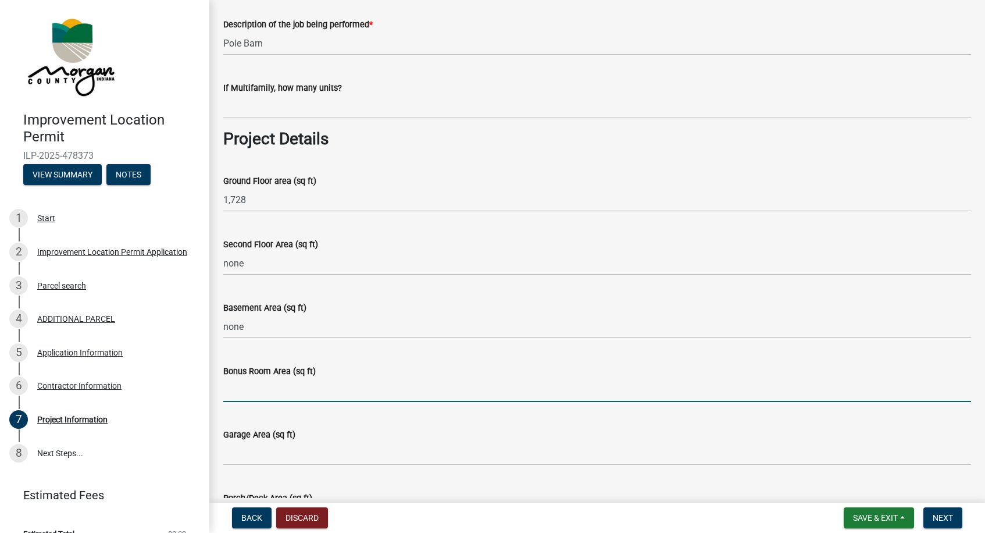
click at [294, 390] on input "Bonus Room Area (sq ft)" at bounding box center [597, 390] width 748 height 24
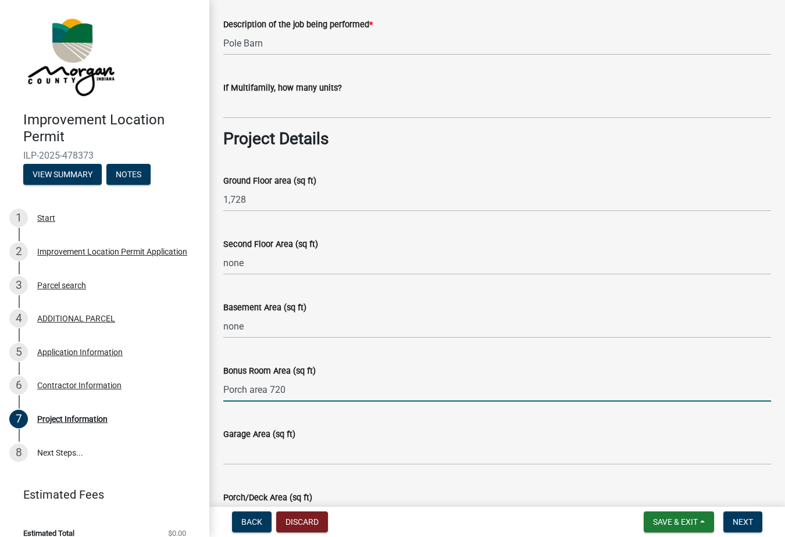
type input "Porch area 720"
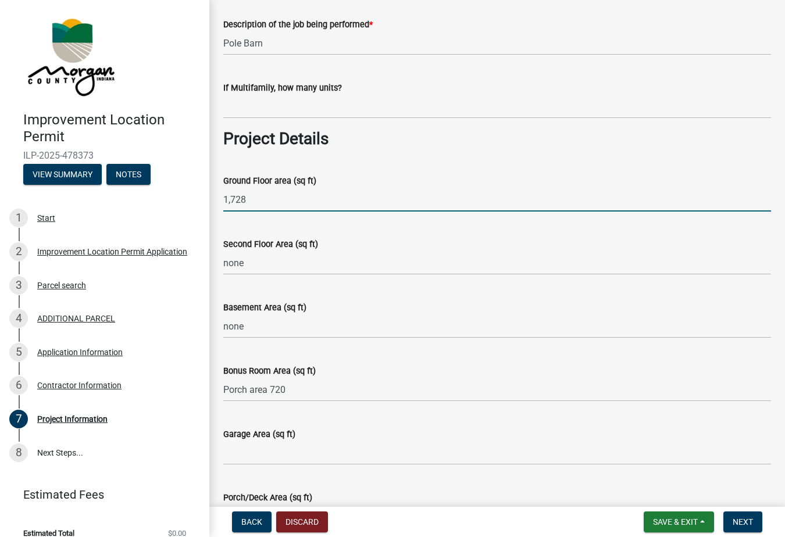
drag, startPoint x: 247, startPoint y: 199, endPoint x: 217, endPoint y: 199, distance: 29.1
click at [217, 199] on div "Ground Floor area (sq ft) 1,728" at bounding box center [497, 185] width 565 height 54
click at [253, 456] on input "Garage Area (sq ft)" at bounding box center [497, 453] width 548 height 24
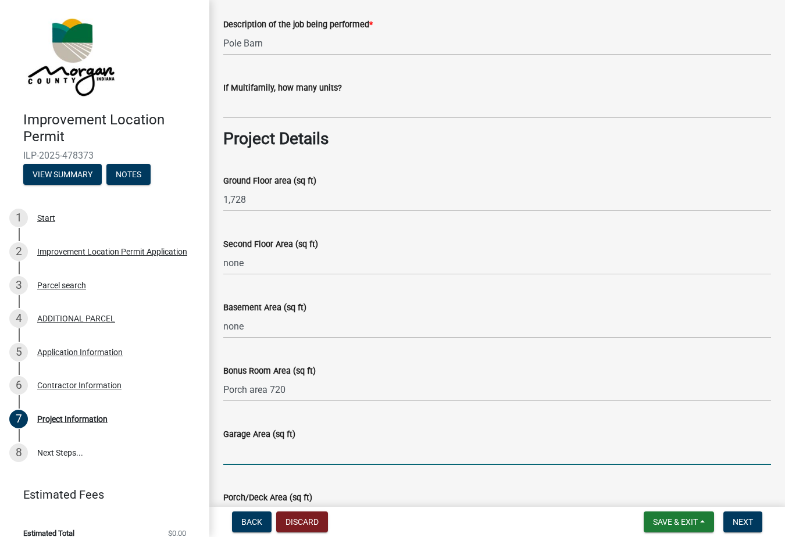
paste input "1,728"
type input "1,728"
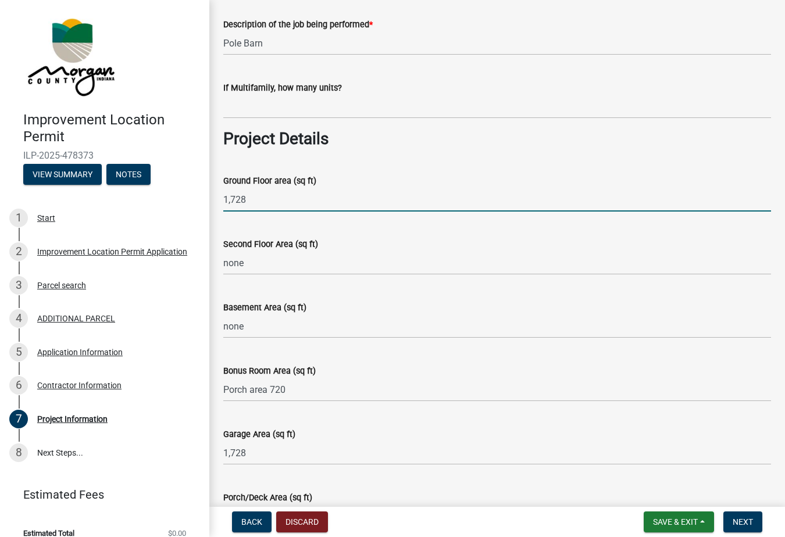
drag, startPoint x: 253, startPoint y: 198, endPoint x: 216, endPoint y: 197, distance: 36.6
click at [216, 197] on div "Ground Floor area (sq ft) 1,728" at bounding box center [497, 185] width 565 height 54
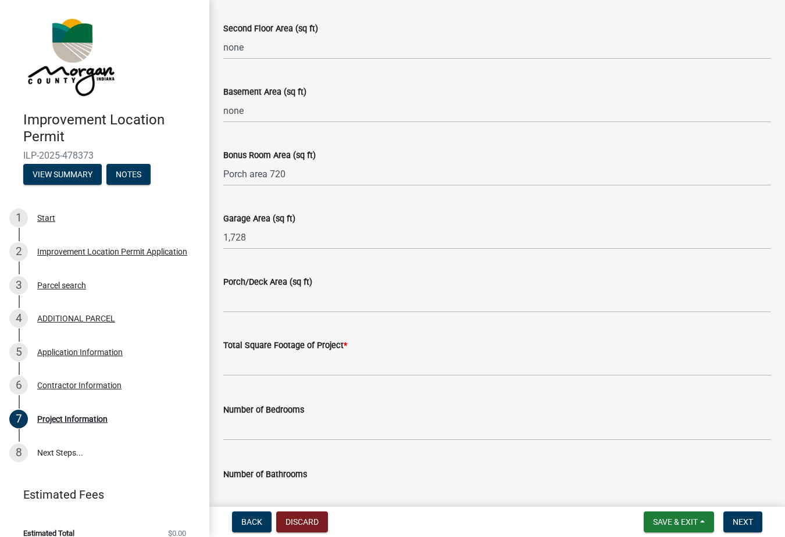
scroll to position [577, 0]
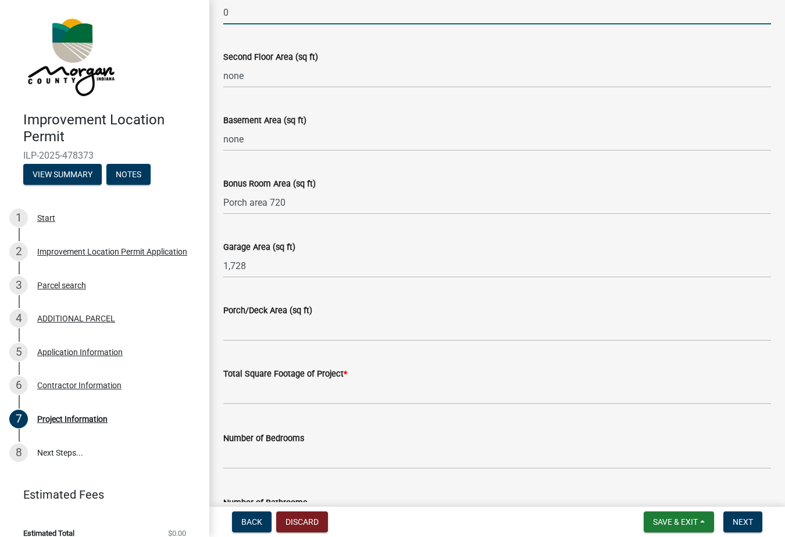
type input "0"
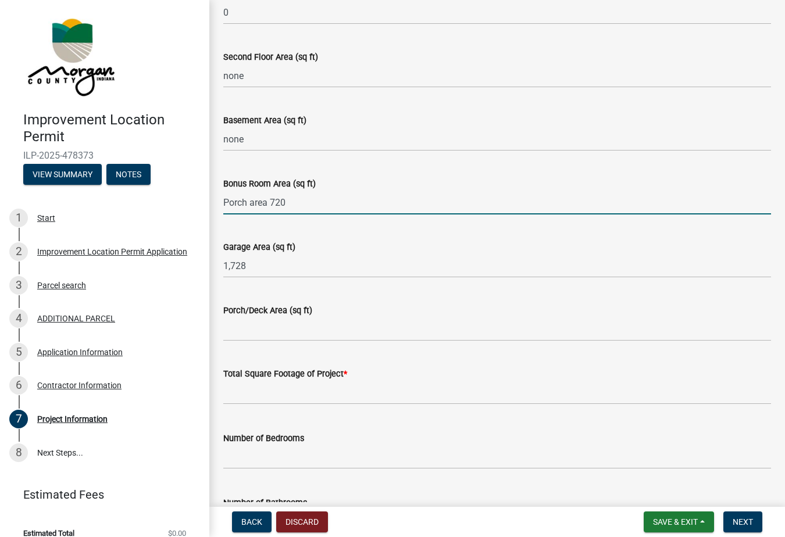
drag, startPoint x: 291, startPoint y: 204, endPoint x: 210, endPoint y: 204, distance: 80.2
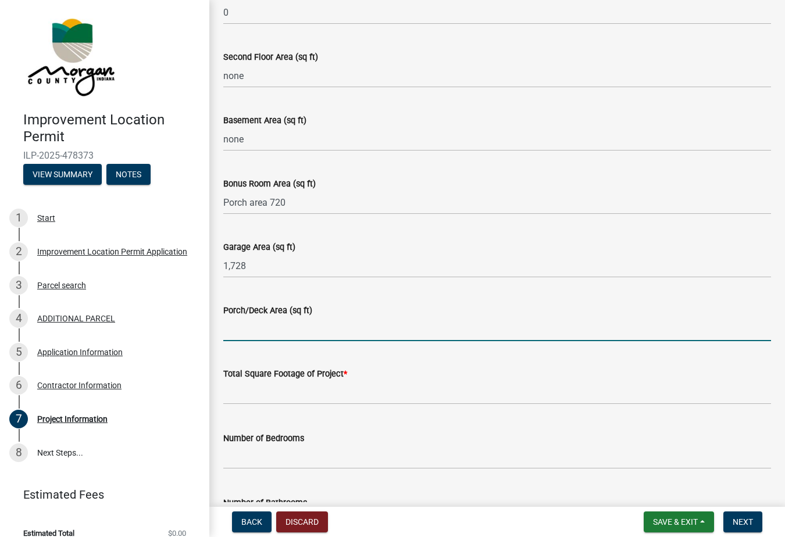
click at [270, 332] on input "Porch/Deck Area (sq ft)" at bounding box center [497, 329] width 548 height 24
paste input "Porch area 720"
type input "Porch area 720"
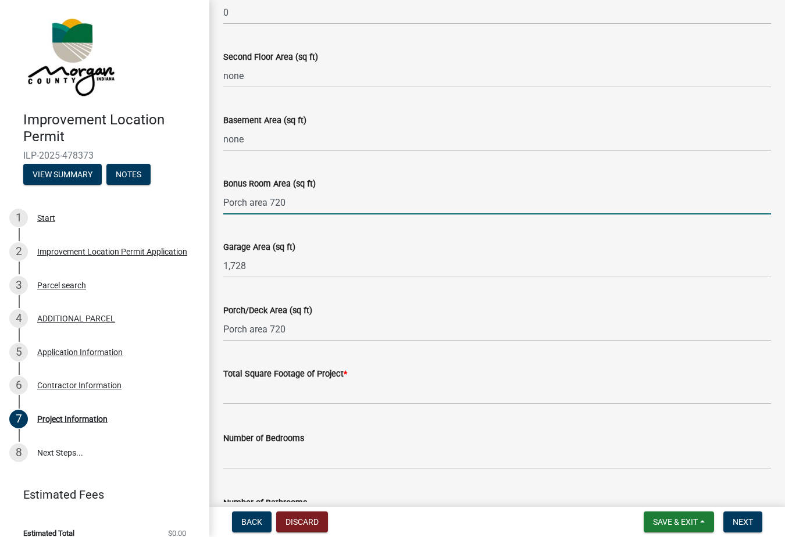
drag, startPoint x: 288, startPoint y: 204, endPoint x: 206, endPoint y: 199, distance: 82.2
click at [206, 199] on div "Improvement Location Permit ILP-2025-478373 View Summary Notes 1 Start 2 Improv…" at bounding box center [392, 268] width 785 height 537
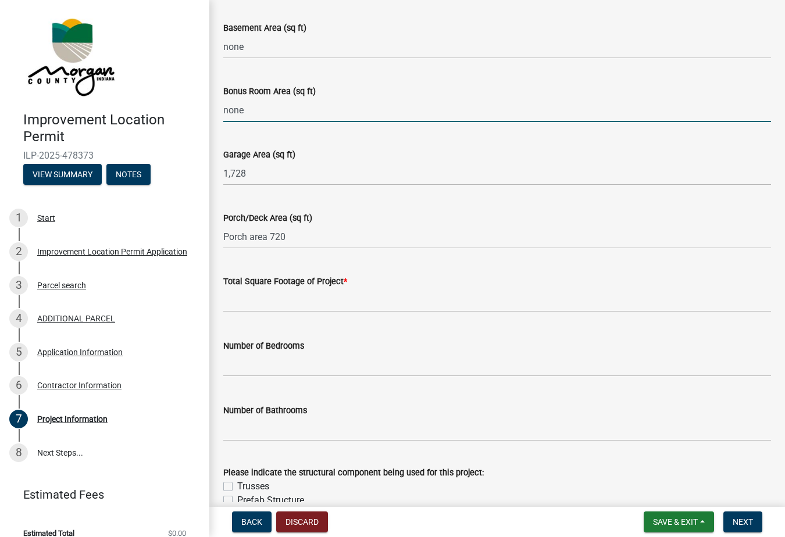
scroll to position [672, 0]
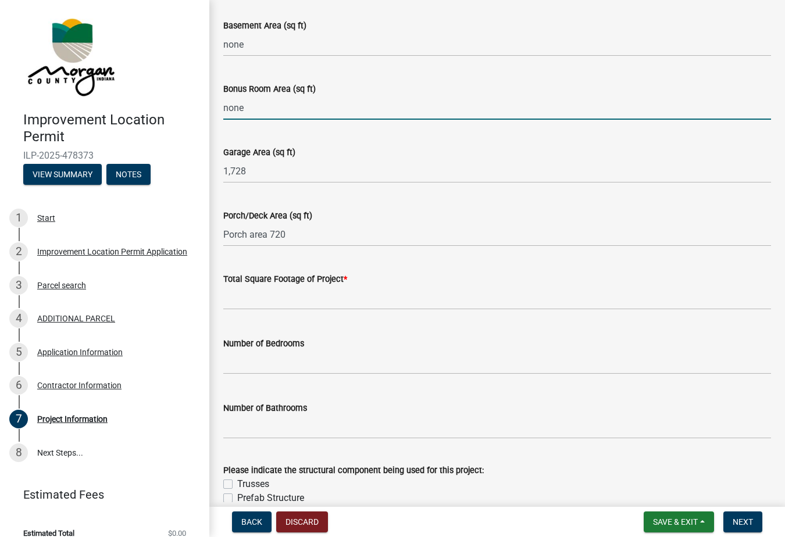
type input "none"
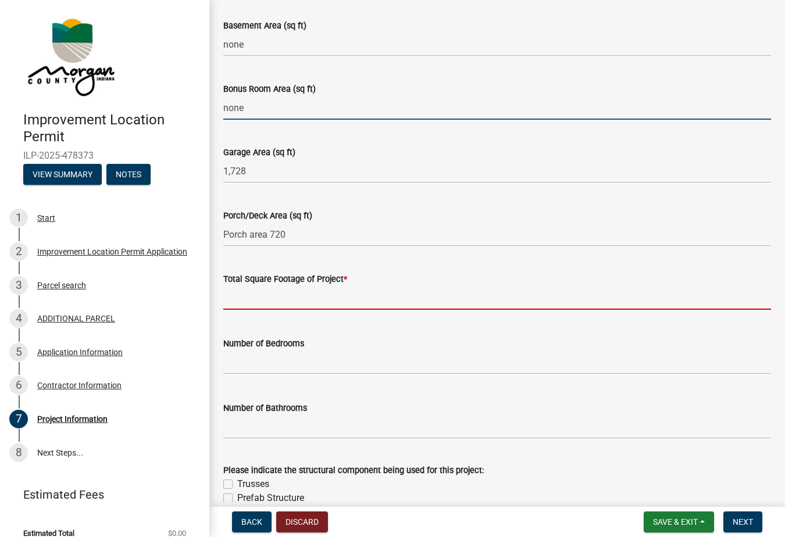
click at [272, 301] on input "text" at bounding box center [497, 298] width 548 height 24
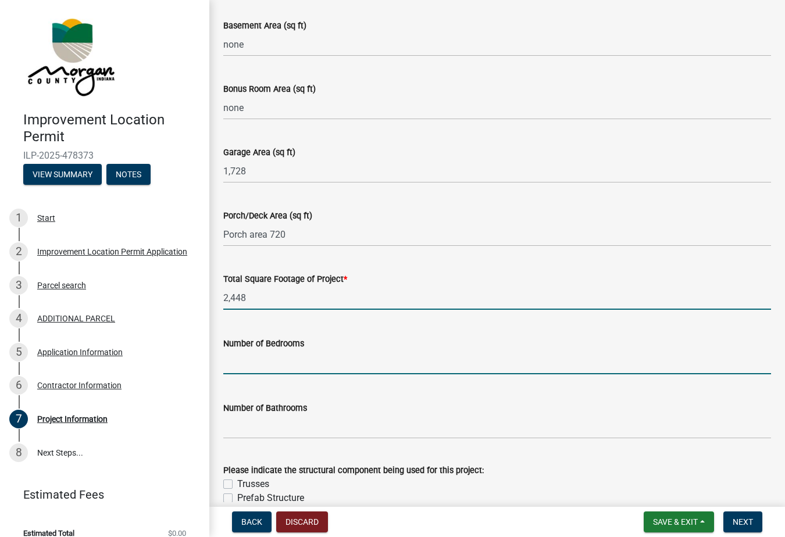
type input "2448"
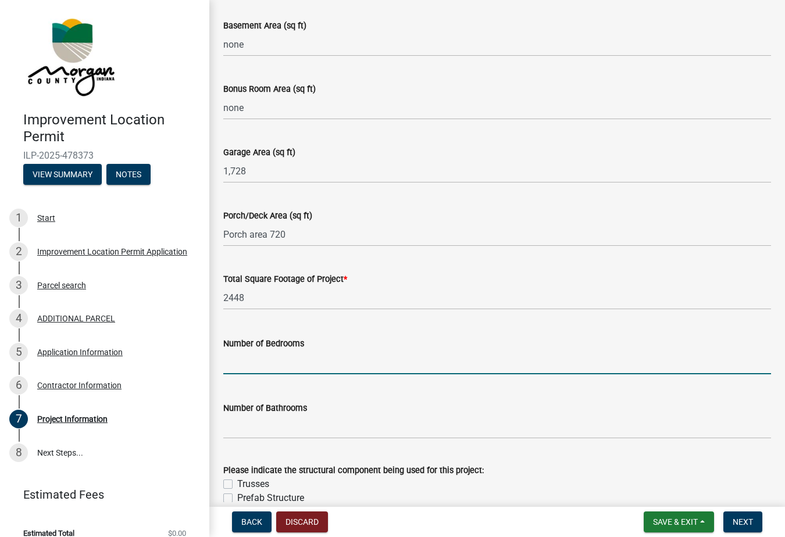
click at [259, 362] on input "text" at bounding box center [497, 363] width 548 height 24
type input "0"
click at [244, 424] on input "text" at bounding box center [497, 427] width 548 height 24
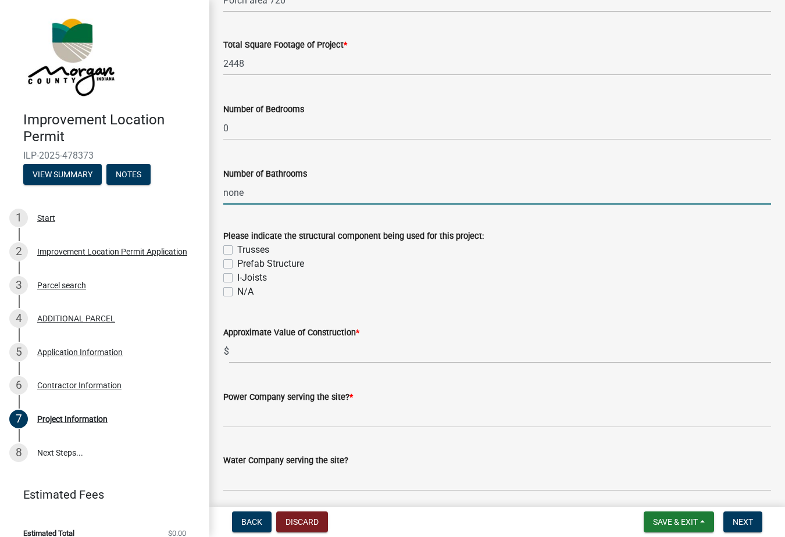
scroll to position [919, 0]
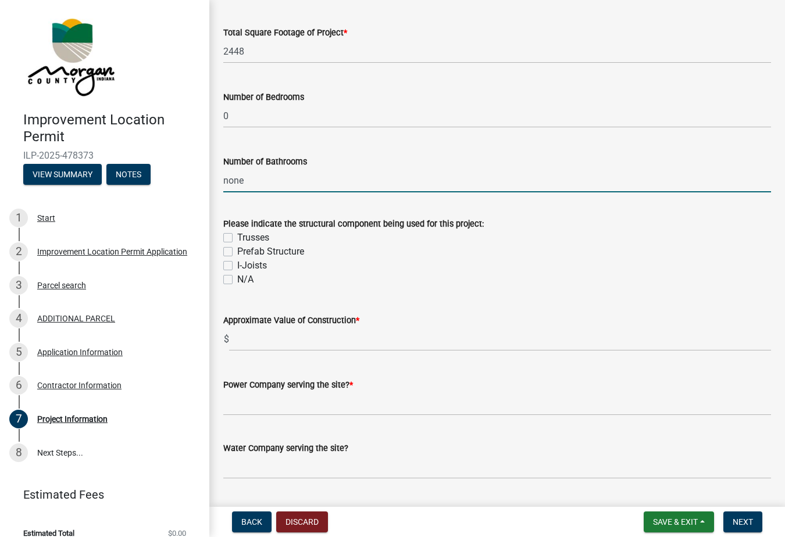
type input "0"
click at [237, 235] on label "Trusses" at bounding box center [253, 238] width 32 height 14
click at [237, 235] on input "Trusses" at bounding box center [241, 235] width 8 height 8
checkbox input "true"
checkbox input "false"
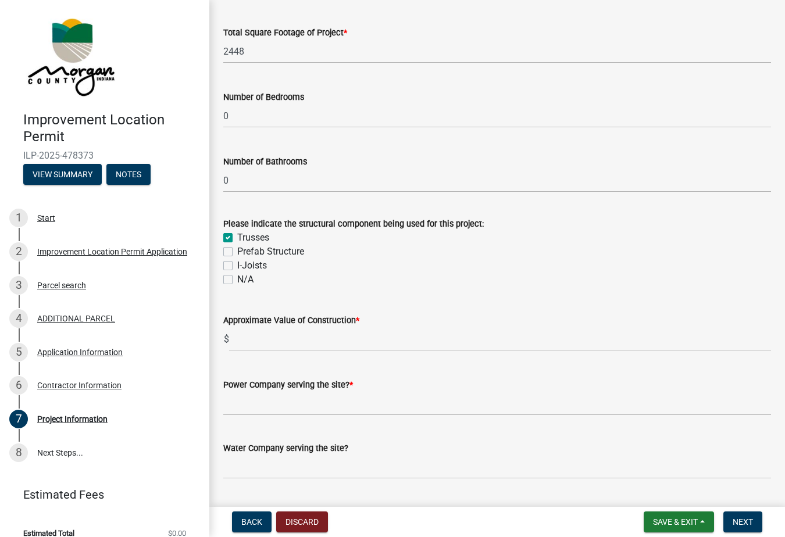
checkbox input "false"
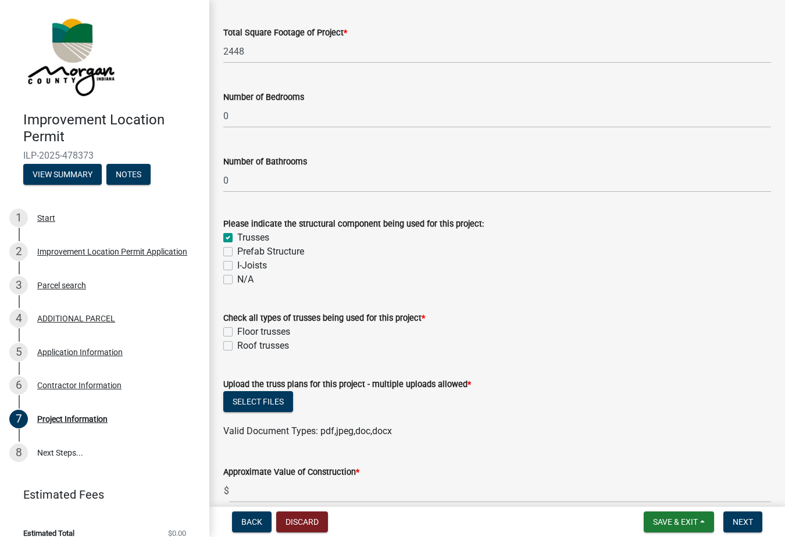
scroll to position [943, 0]
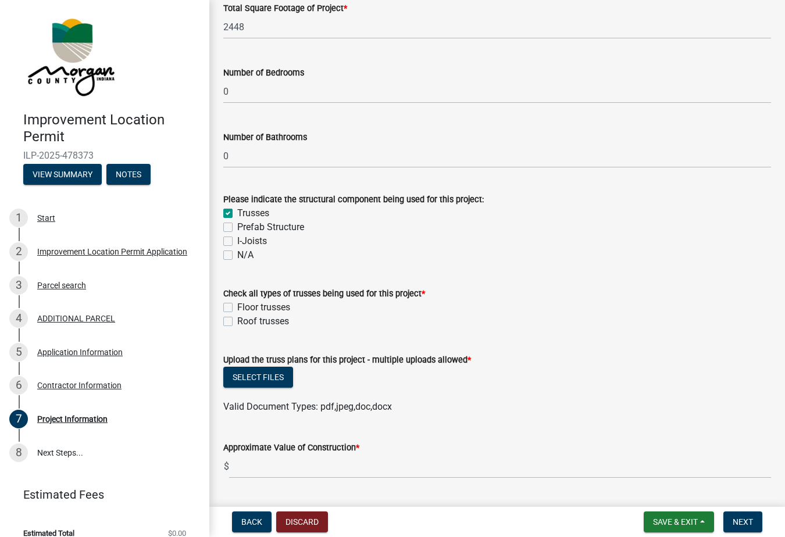
click at [237, 317] on label "Roof trusses" at bounding box center [263, 322] width 52 height 14
click at [237, 317] on input "Roof trusses" at bounding box center [241, 319] width 8 height 8
checkbox input "true"
checkbox input "false"
checkbox input "true"
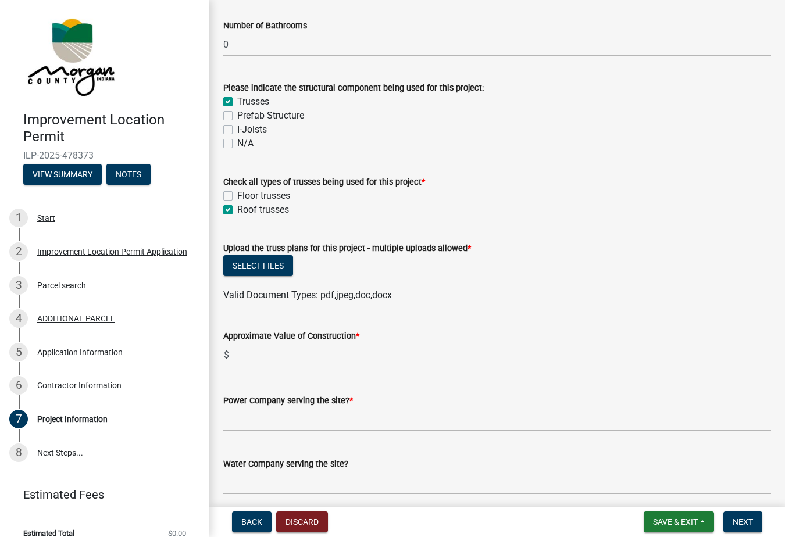
scroll to position [1055, 0]
click at [265, 265] on button "Select files" at bounding box center [258, 265] width 70 height 21
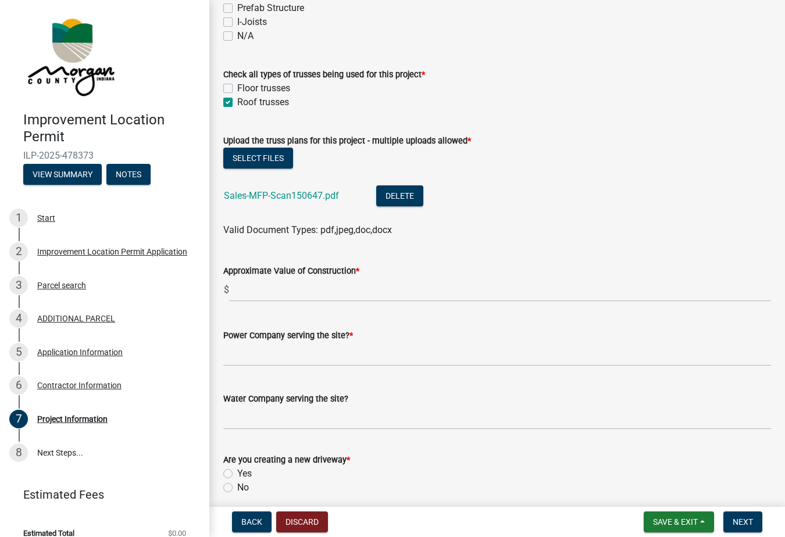
scroll to position [1167, 0]
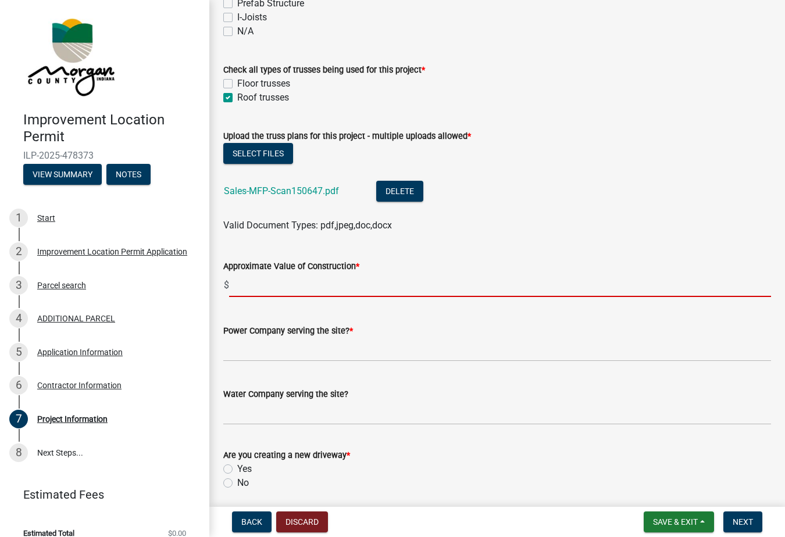
click at [265, 286] on input "text" at bounding box center [500, 285] width 542 height 24
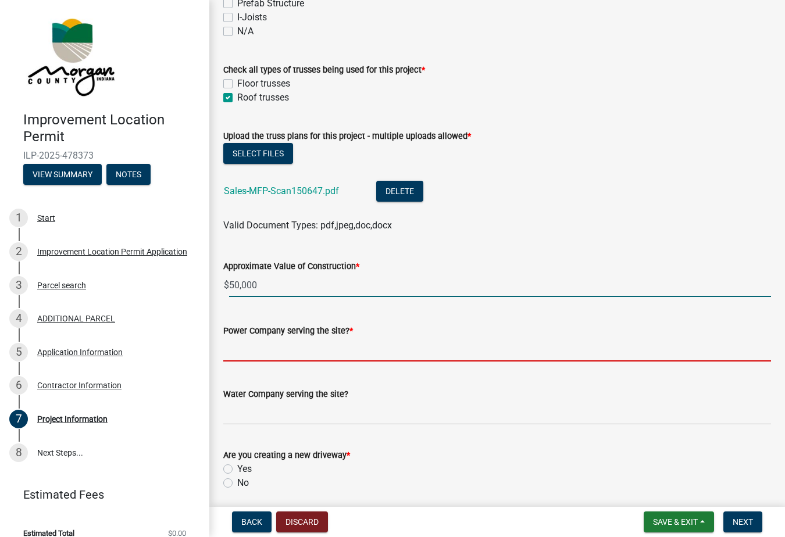
type input "50000"
click at [242, 354] on input "Power Company serving the site? *" at bounding box center [497, 350] width 548 height 24
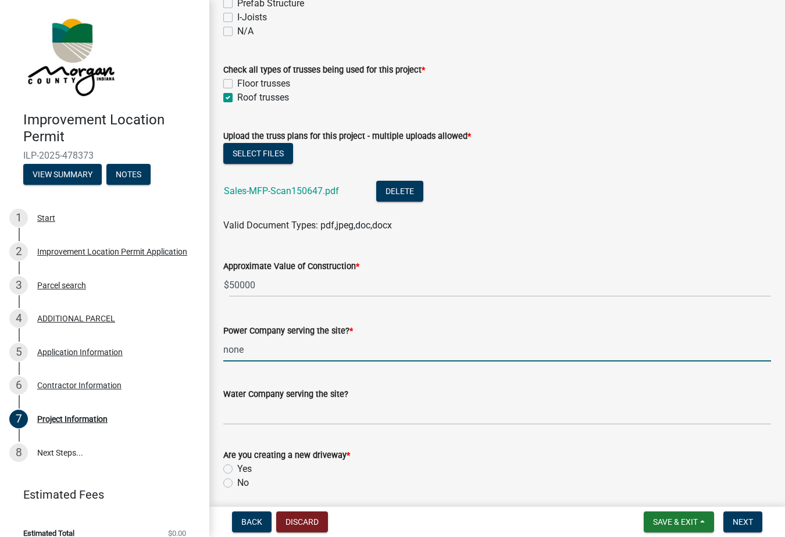
type input "none"
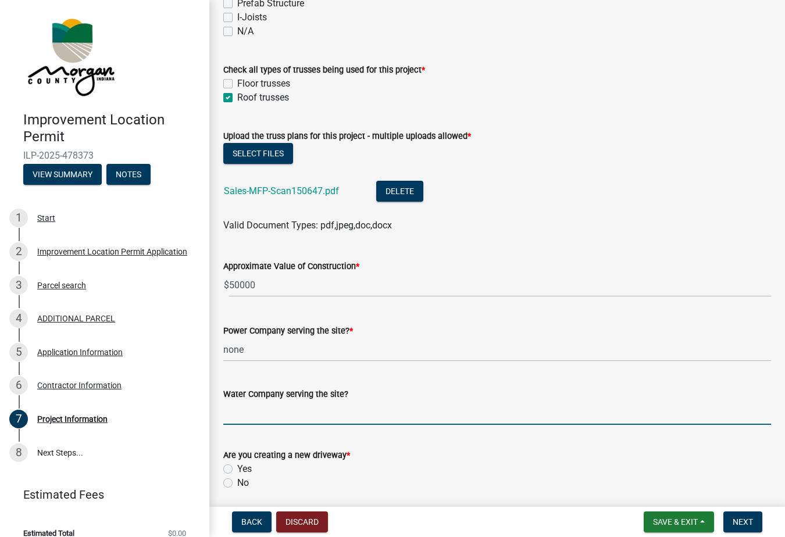
click at [244, 415] on input "Water Company serving the site?" at bounding box center [497, 413] width 548 height 24
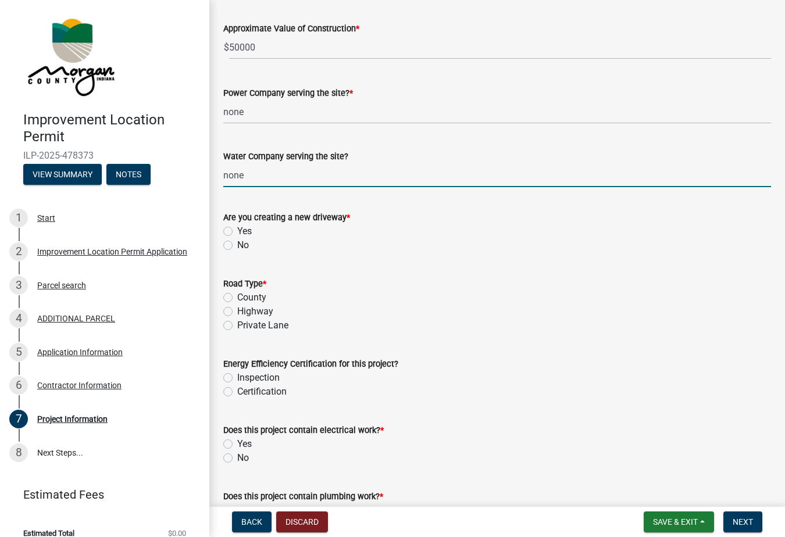
scroll to position [1408, 0]
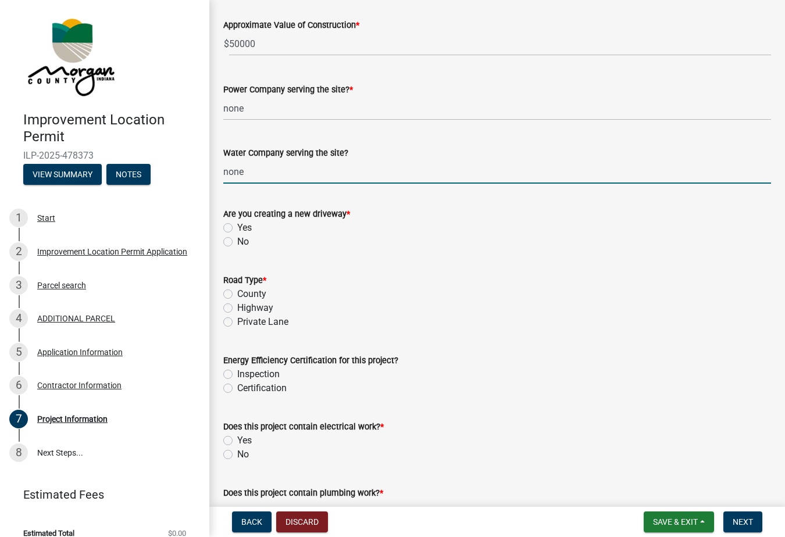
type input "none"
click at [237, 242] on label "No" at bounding box center [243, 242] width 12 height 14
click at [237, 242] on input "No" at bounding box center [241, 239] width 8 height 8
radio input "true"
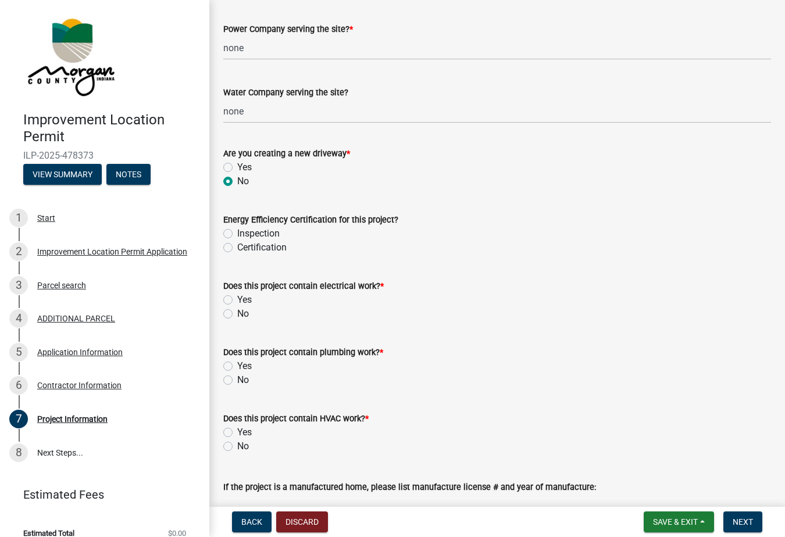
scroll to position [1471, 0]
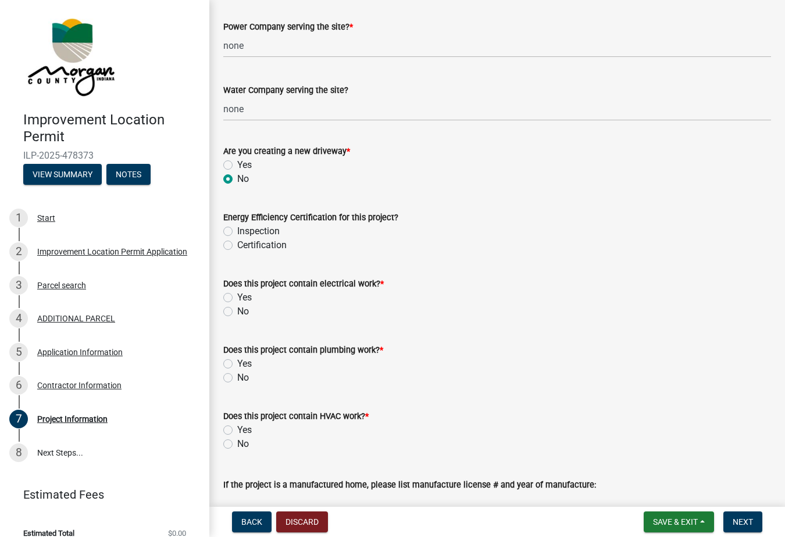
click at [237, 312] on label "No" at bounding box center [243, 312] width 12 height 14
click at [237, 312] on input "No" at bounding box center [241, 309] width 8 height 8
radio input "true"
click at [237, 376] on label "No" at bounding box center [243, 378] width 12 height 14
click at [237, 376] on input "No" at bounding box center [241, 375] width 8 height 8
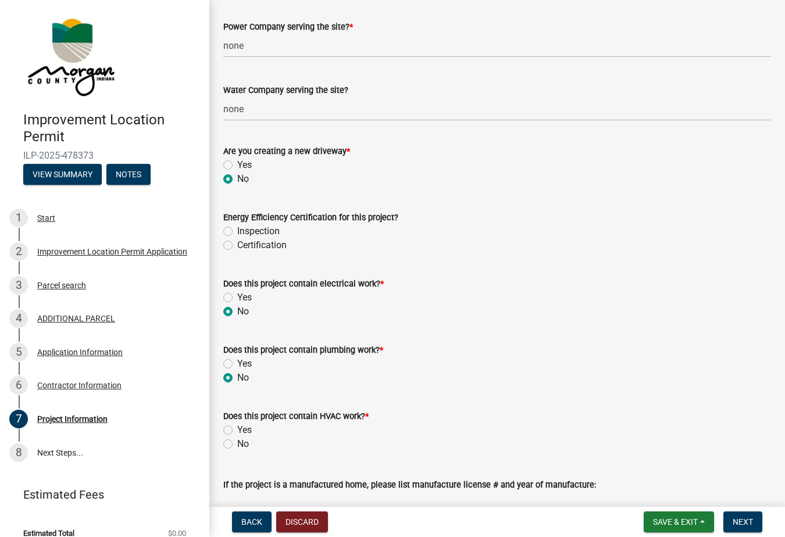
radio input "true"
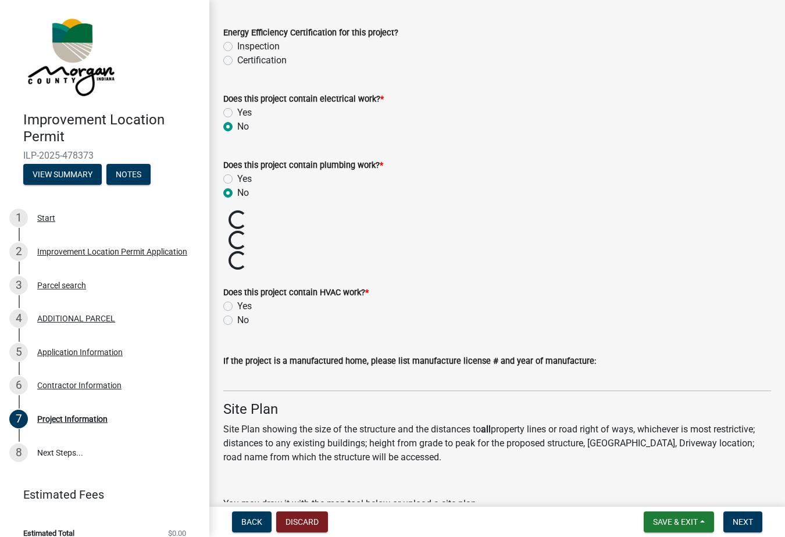
scroll to position [1658, 0]
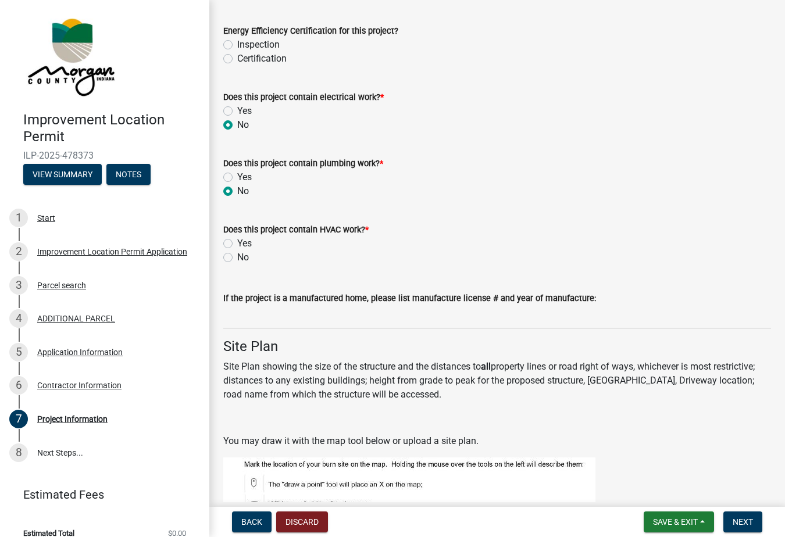
click at [237, 258] on label "No" at bounding box center [243, 258] width 12 height 14
click at [237, 258] on input "No" at bounding box center [241, 255] width 8 height 8
radio input "true"
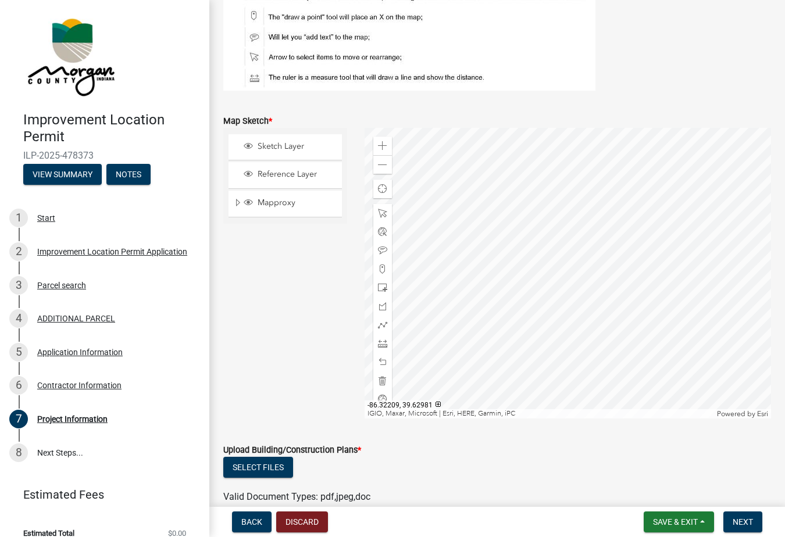
scroll to position [2126, 0]
click at [295, 146] on span "Sketch Layer" at bounding box center [296, 146] width 83 height 10
click at [284, 141] on span "Sketch Layer" at bounding box center [296, 146] width 83 height 10
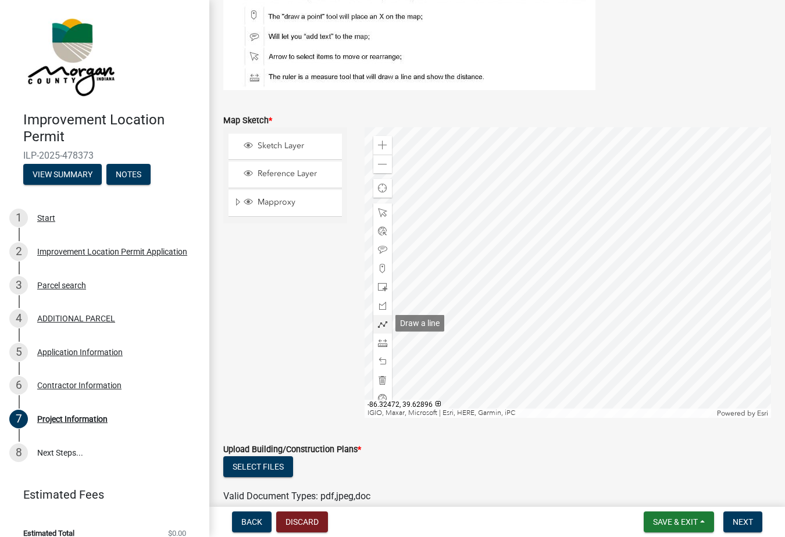
click at [382, 322] on span at bounding box center [382, 324] width 9 height 9
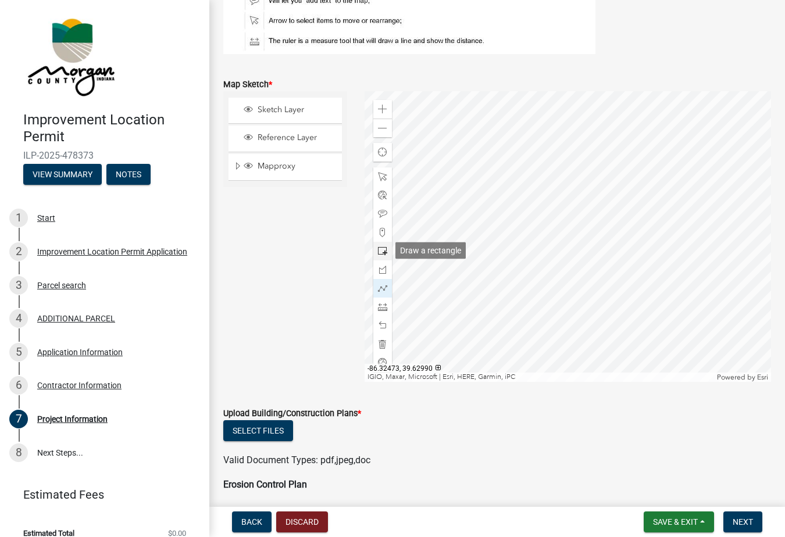
scroll to position [2161, 0]
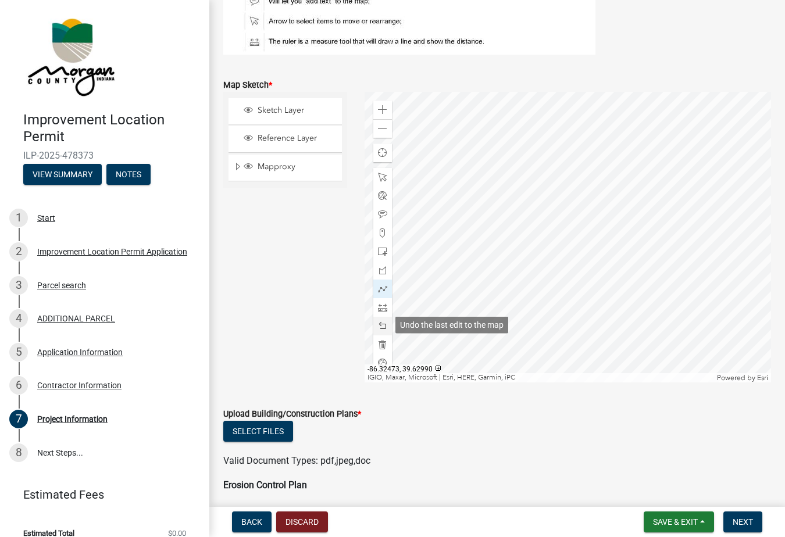
click at [383, 322] on span at bounding box center [382, 326] width 9 height 9
click at [383, 103] on div "Zoom in" at bounding box center [382, 110] width 19 height 19
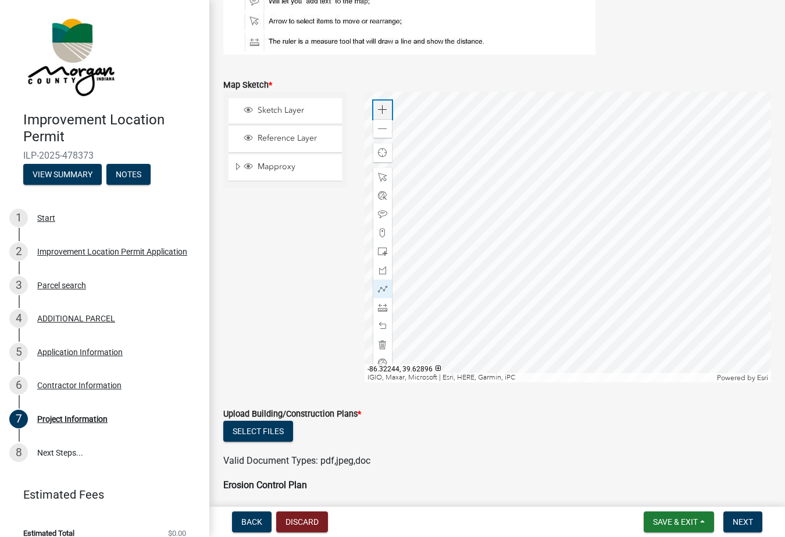
scroll to position [0, 0]
click at [383, 102] on div "Zoom in" at bounding box center [382, 110] width 19 height 19
click at [382, 324] on span at bounding box center [382, 326] width 9 height 9
click at [383, 322] on span at bounding box center [382, 326] width 9 height 9
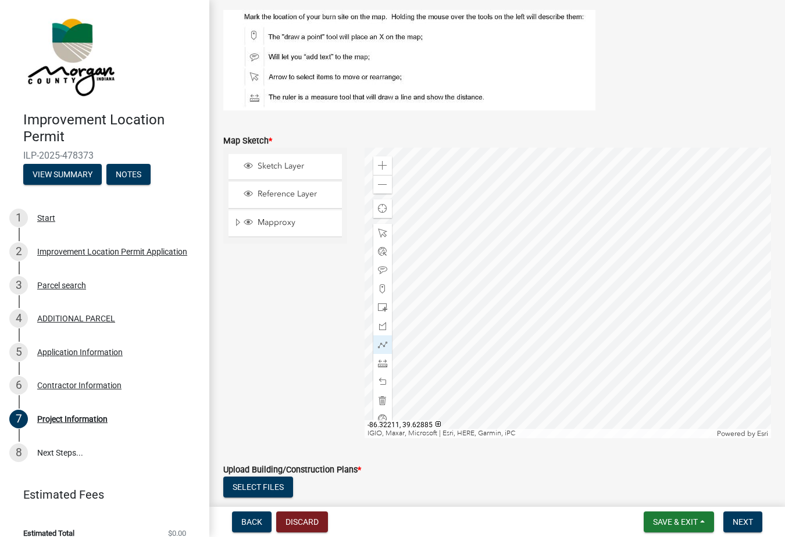
scroll to position [2122, 0]
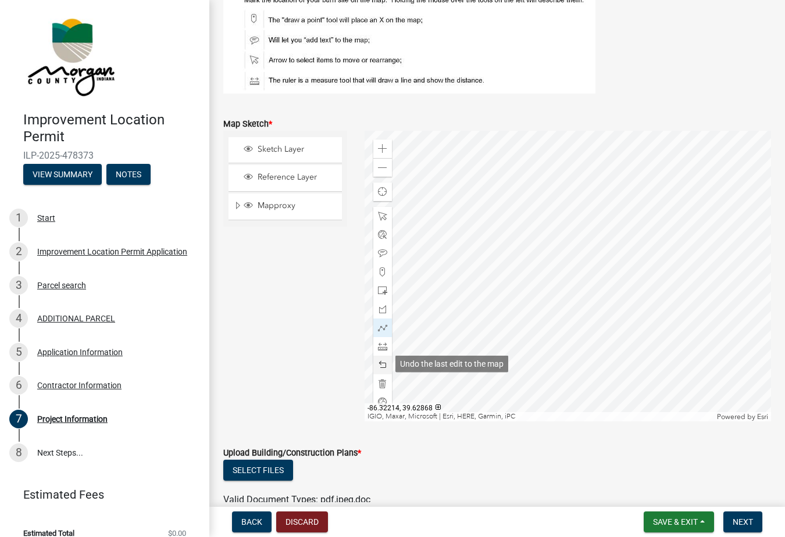
click at [384, 362] on span at bounding box center [382, 365] width 9 height 9
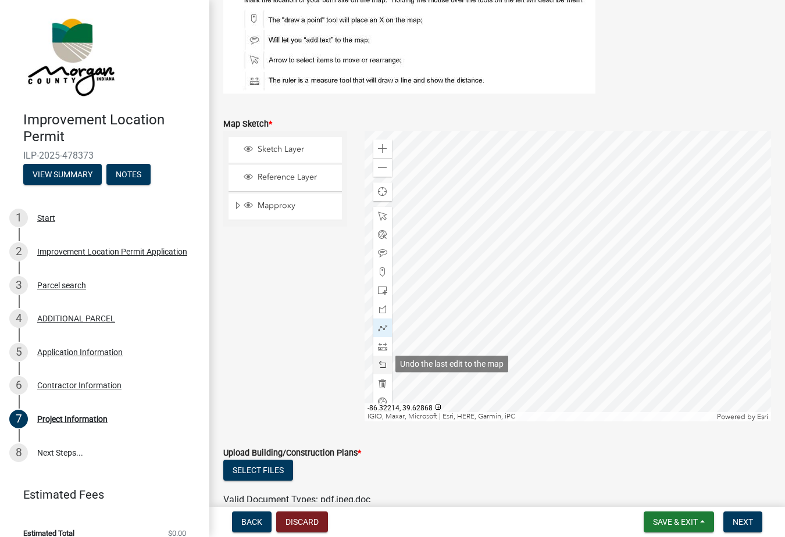
click at [384, 362] on span at bounding box center [382, 365] width 9 height 9
click at [385, 362] on span at bounding box center [382, 365] width 9 height 9
click at [386, 345] on span at bounding box center [382, 346] width 9 height 9
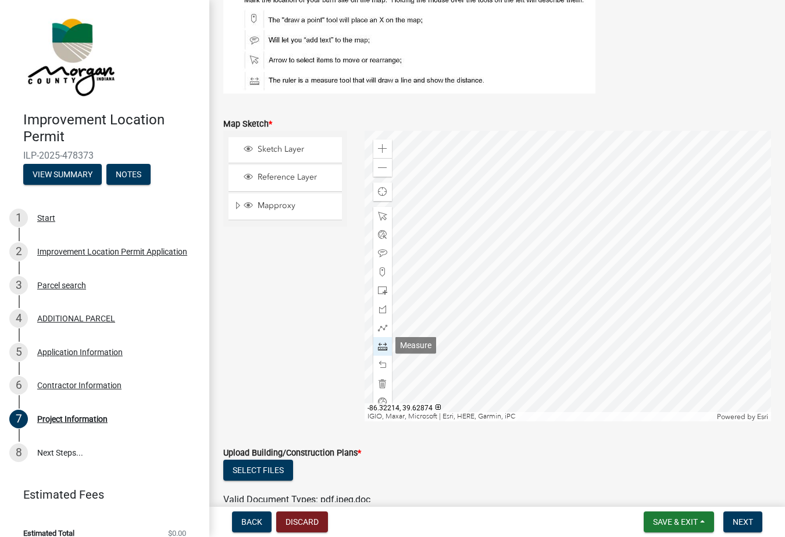
click at [384, 342] on span at bounding box center [382, 346] width 9 height 9
click at [383, 327] on span at bounding box center [382, 327] width 9 height 9
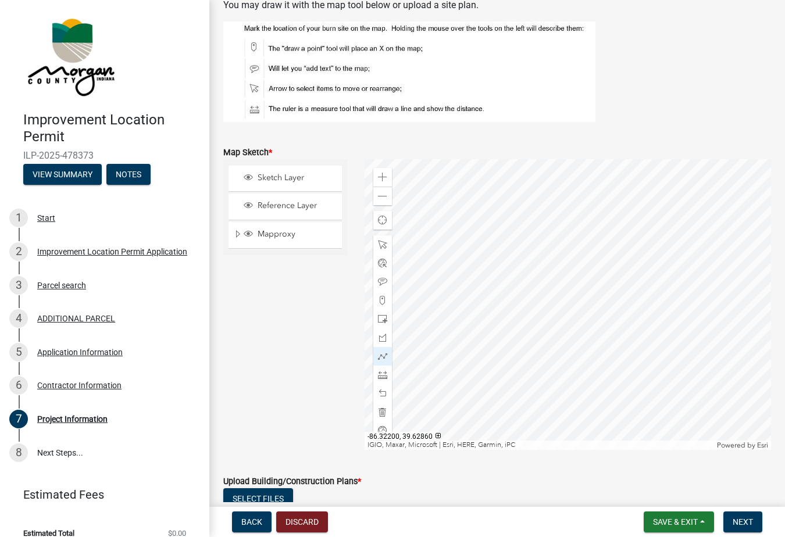
scroll to position [2073, 0]
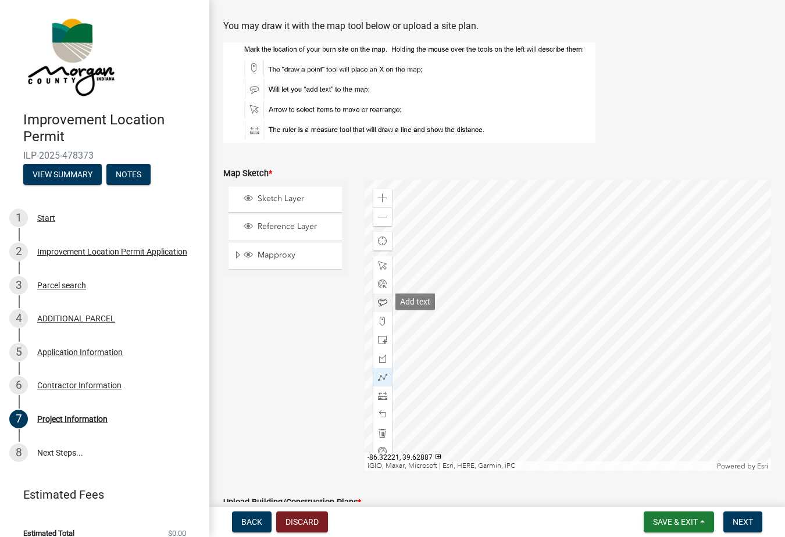
click at [383, 301] on span at bounding box center [382, 302] width 9 height 9
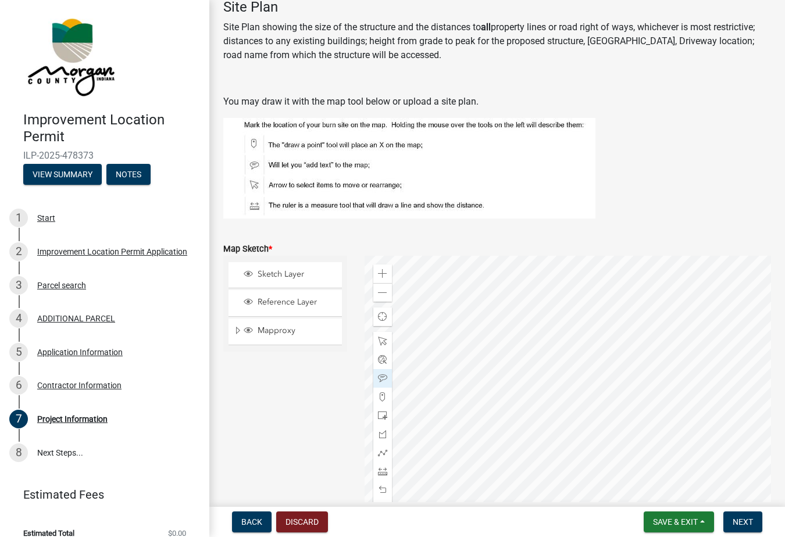
scroll to position [2096, 0]
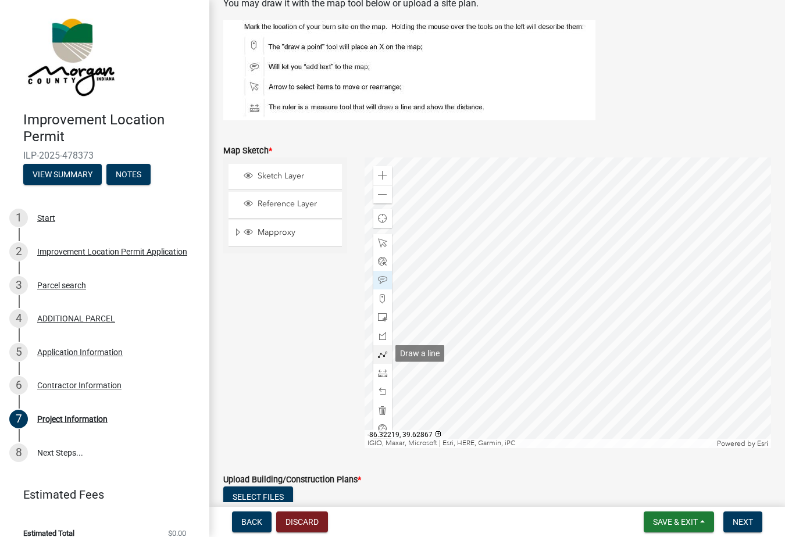
click at [383, 352] on span at bounding box center [382, 354] width 9 height 9
click at [380, 373] on span at bounding box center [382, 373] width 9 height 9
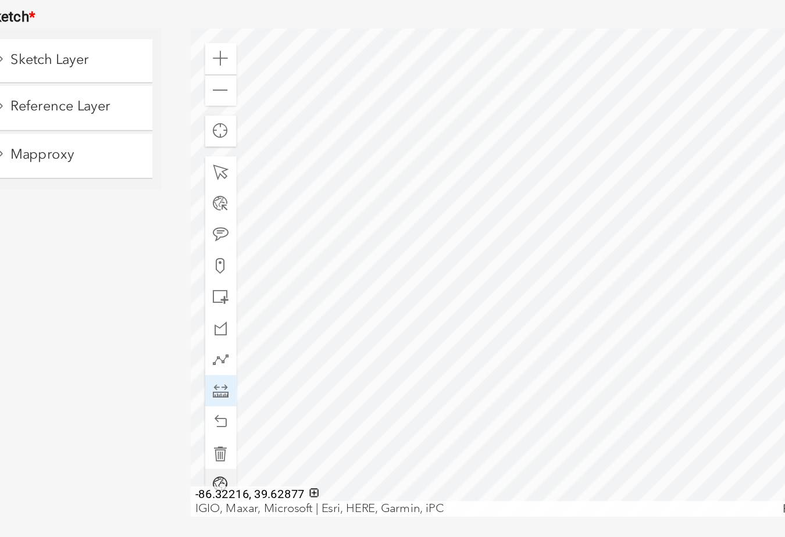
scroll to position [2093, 0]
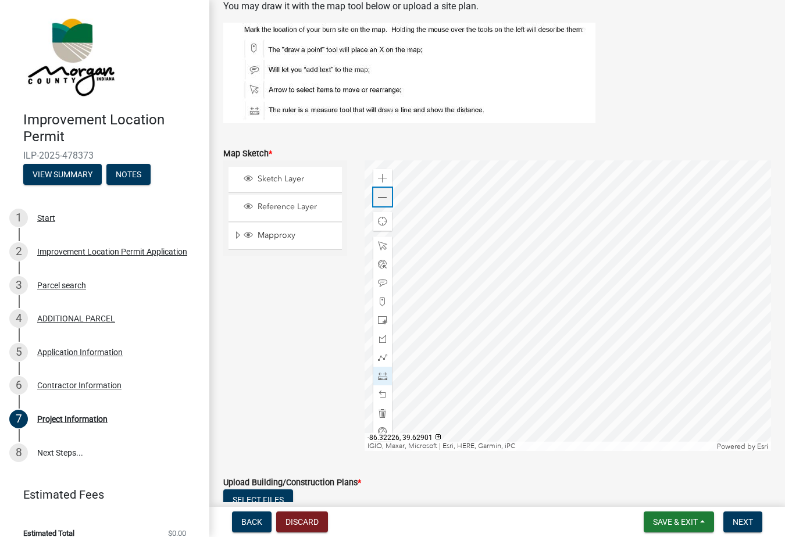
click at [383, 199] on span at bounding box center [382, 197] width 9 height 9
click at [384, 175] on span at bounding box center [382, 178] width 9 height 9
click at [381, 355] on span at bounding box center [382, 357] width 9 height 9
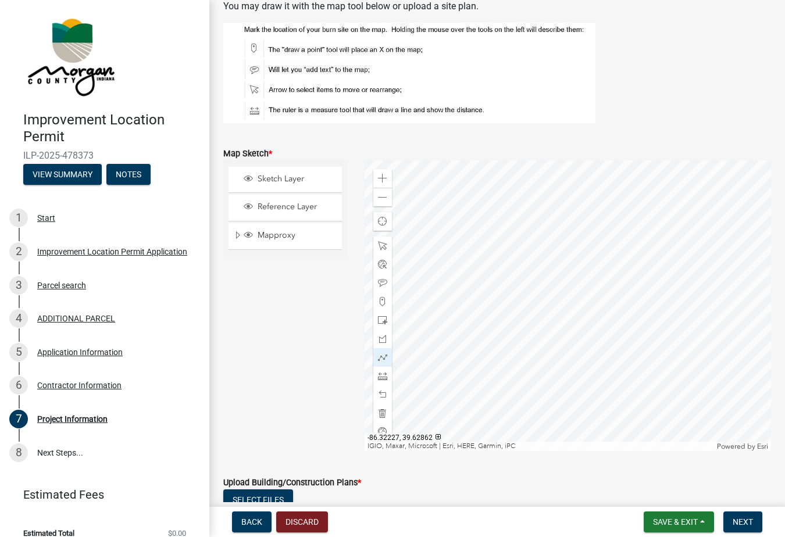
click at [294, 431] on div "Sketch Layer Reference Layer Mapproxy Roads Interstate labels Major Roads label…" at bounding box center [285, 305] width 141 height 291
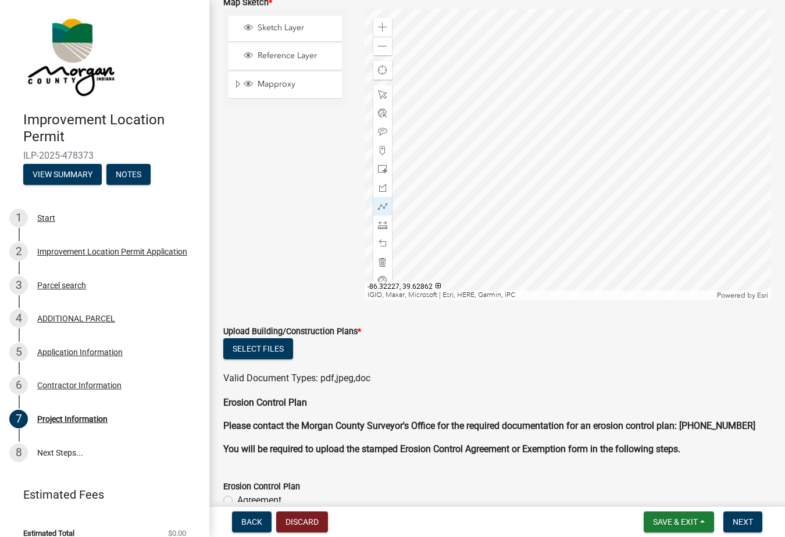
scroll to position [2256, 0]
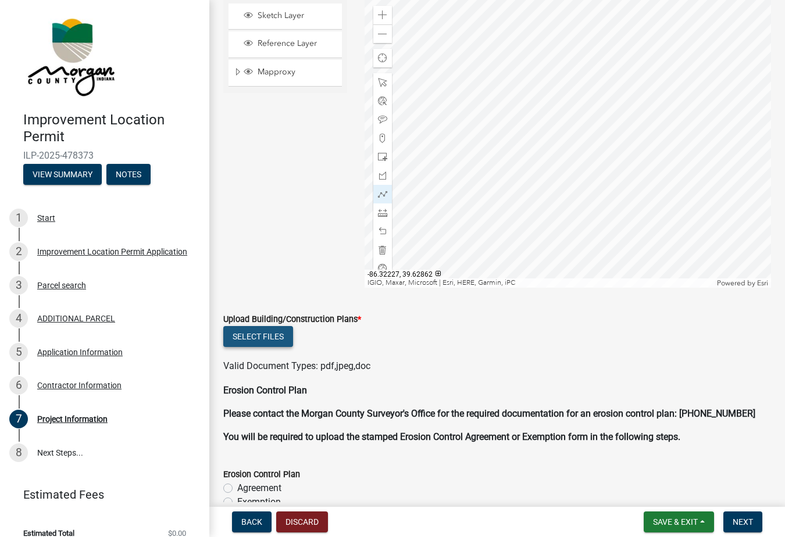
click at [281, 335] on button "Select files" at bounding box center [258, 336] width 70 height 21
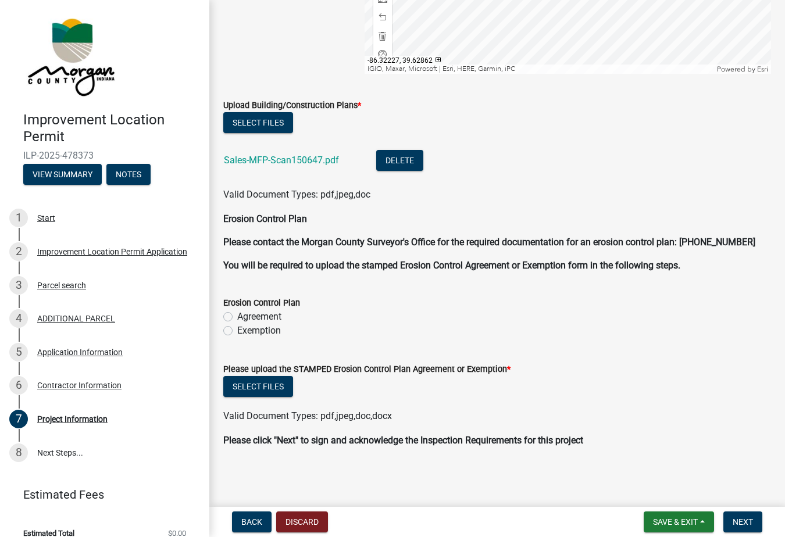
scroll to position [2482, 0]
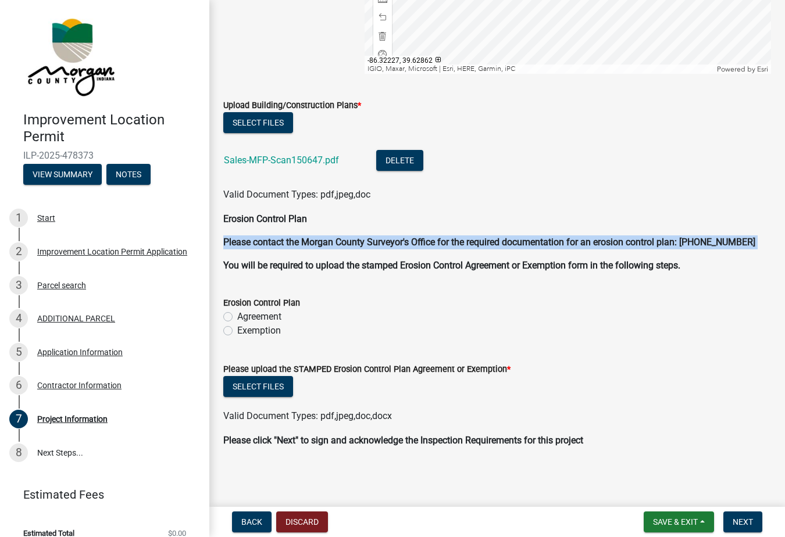
drag, startPoint x: 224, startPoint y: 226, endPoint x: 375, endPoint y: 251, distance: 153.3
click at [375, 251] on div "Erosion Control Plan Please contact the Morgan County Surveyor's Office for the…" at bounding box center [497, 242] width 548 height 60
copy strong "Please contact the Morgan County Surveyor's Office for the required documentati…"
click at [744, 523] on span "Next" at bounding box center [743, 522] width 20 height 9
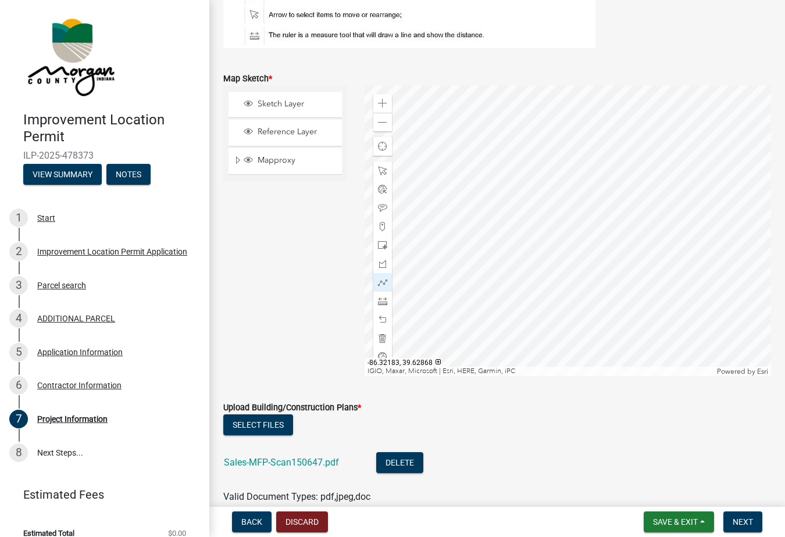
scroll to position [2174, 0]
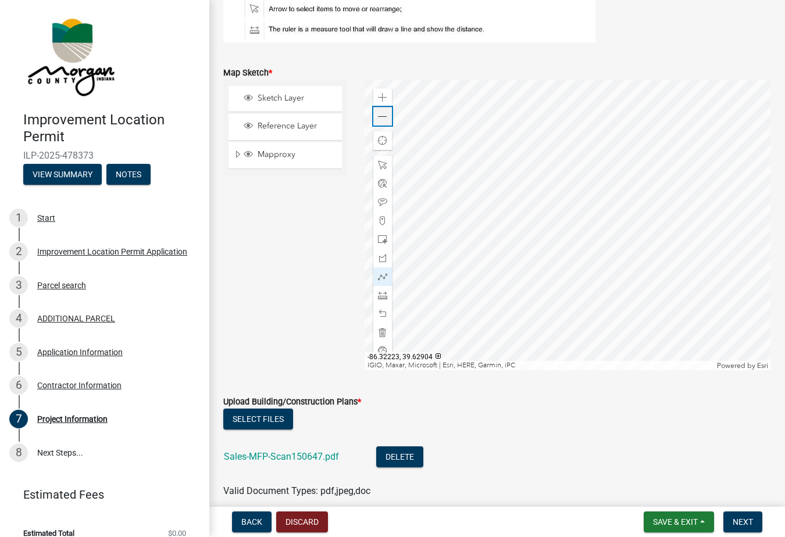
click at [385, 116] on span at bounding box center [382, 116] width 9 height 9
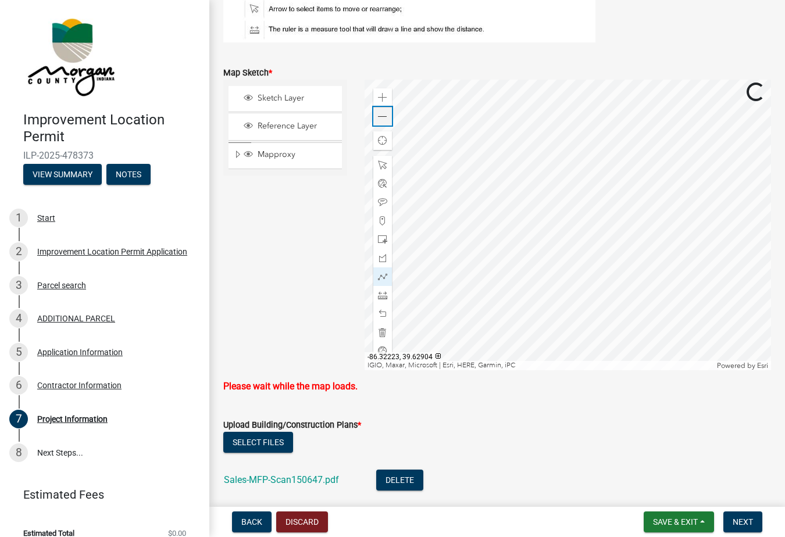
click at [385, 116] on span at bounding box center [382, 116] width 9 height 9
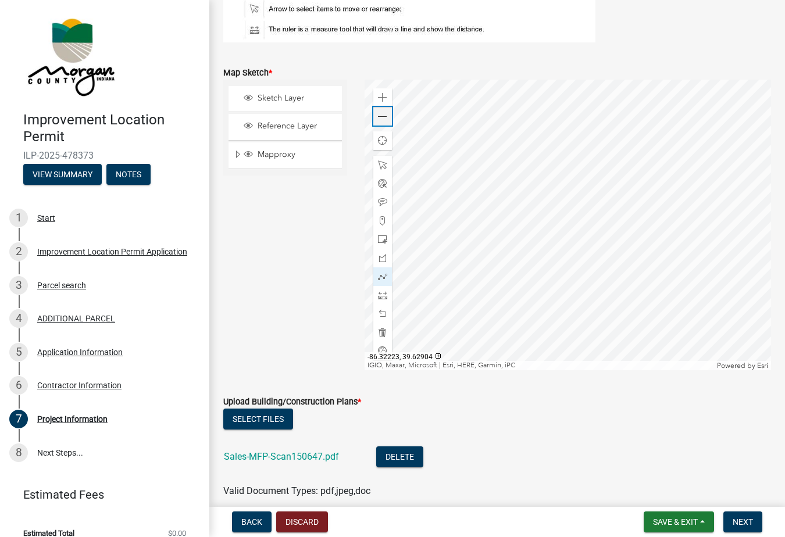
click at [385, 116] on span at bounding box center [382, 116] width 9 height 9
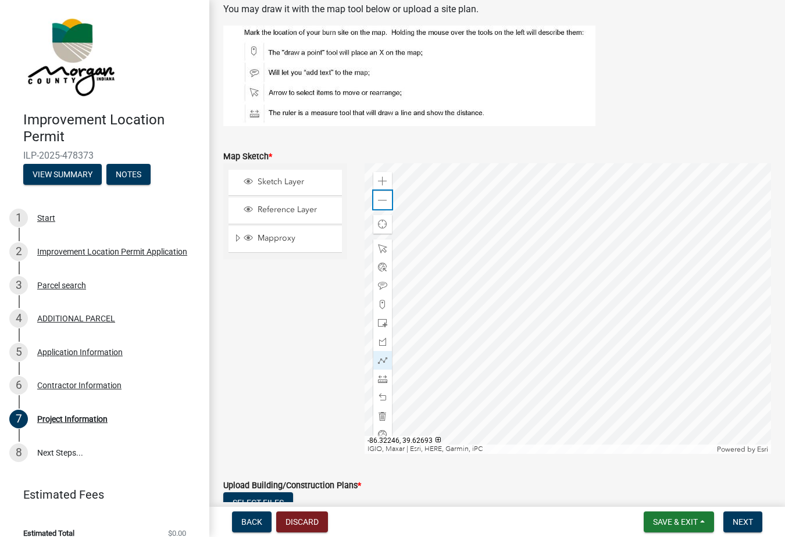
scroll to position [2114, 0]
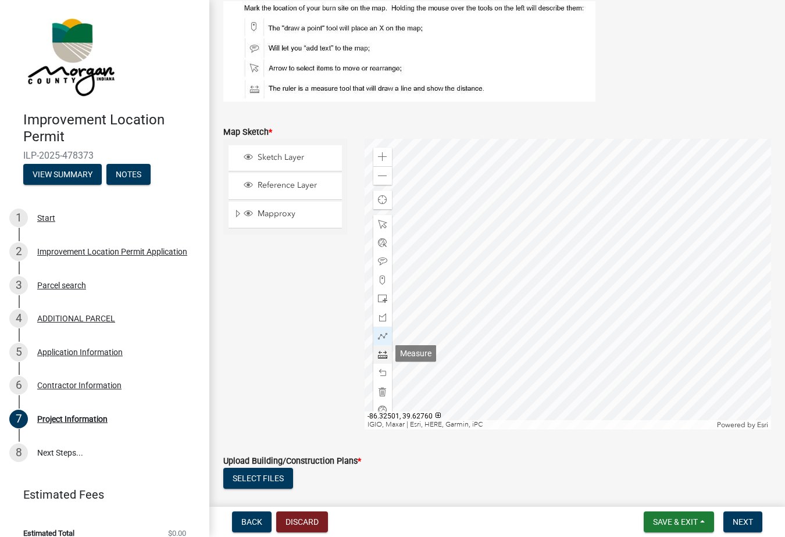
click at [383, 355] on span at bounding box center [382, 354] width 9 height 9
click at [381, 152] on span at bounding box center [382, 156] width 9 height 9
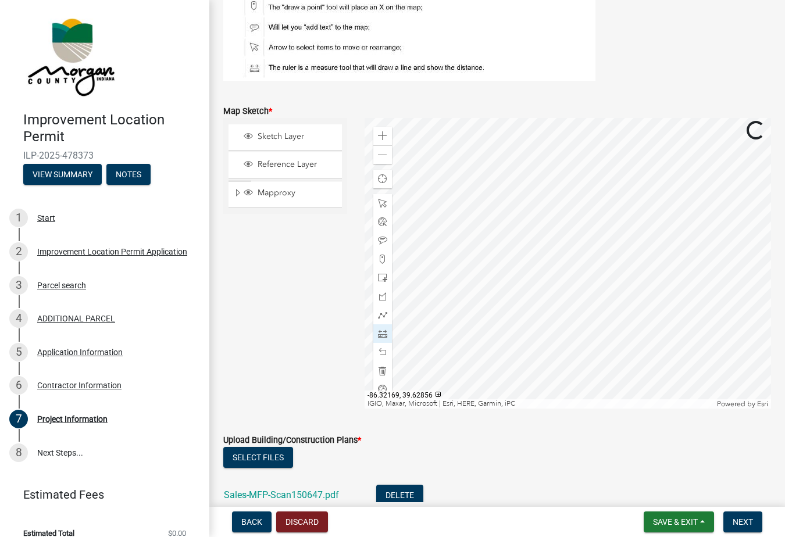
scroll to position [2121, 0]
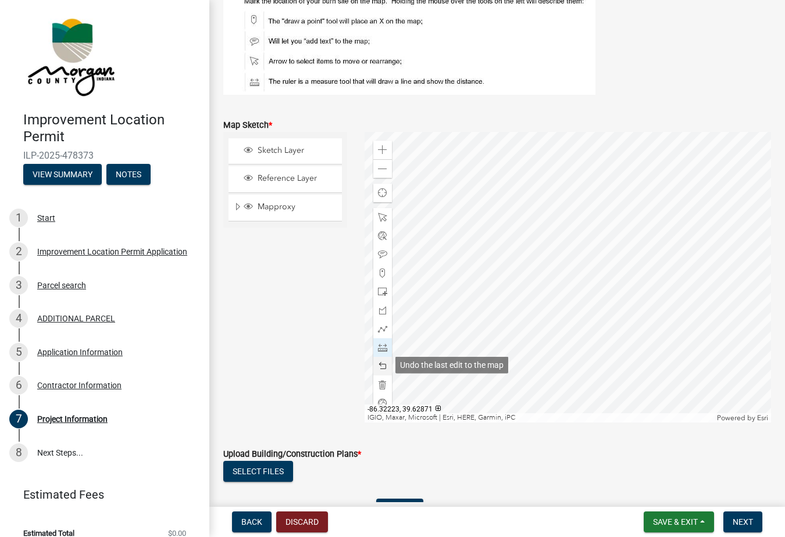
click at [383, 365] on span at bounding box center [382, 366] width 9 height 9
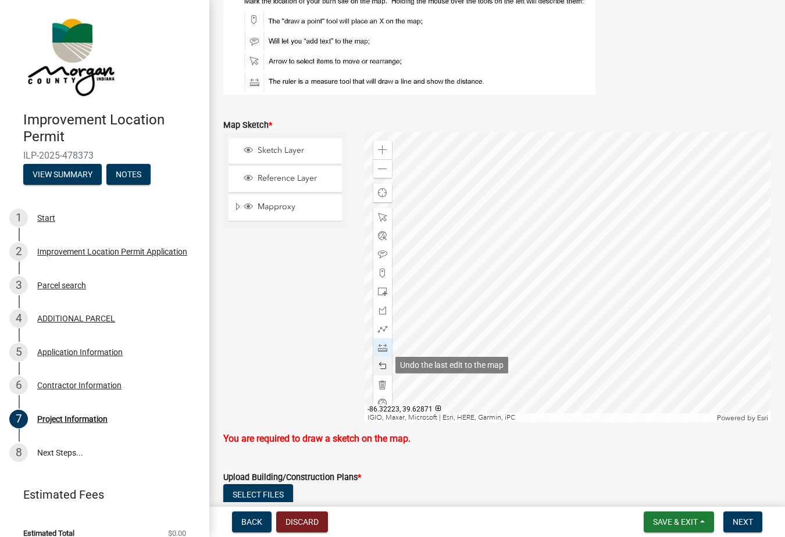
click at [383, 365] on span at bounding box center [382, 366] width 9 height 9
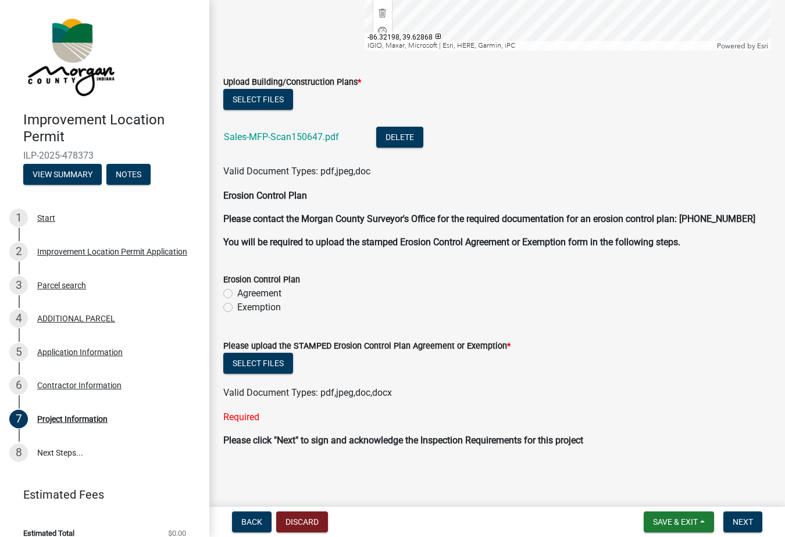
scroll to position [0, 0]
click at [743, 520] on span "Next" at bounding box center [743, 522] width 20 height 9
click at [672, 523] on span "Save & Exit" at bounding box center [675, 522] width 45 height 9
click at [656, 493] on button "Save & Exit" at bounding box center [667, 492] width 93 height 28
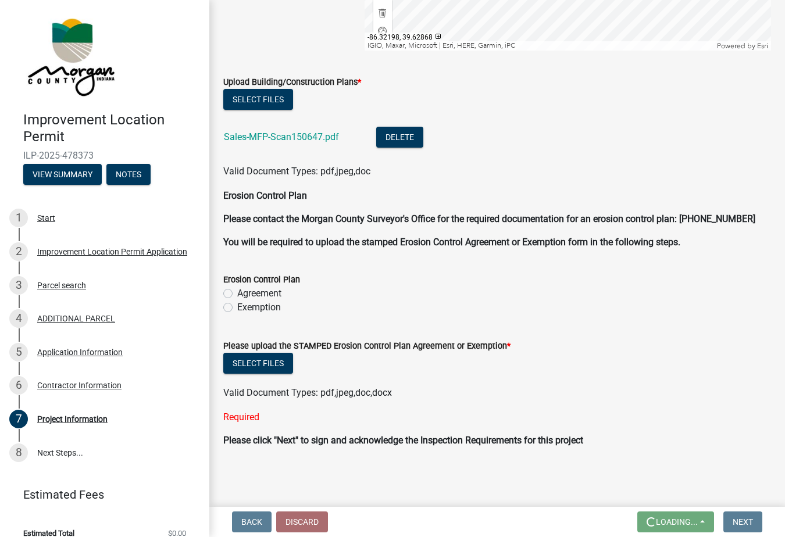
scroll to position [0, 0]
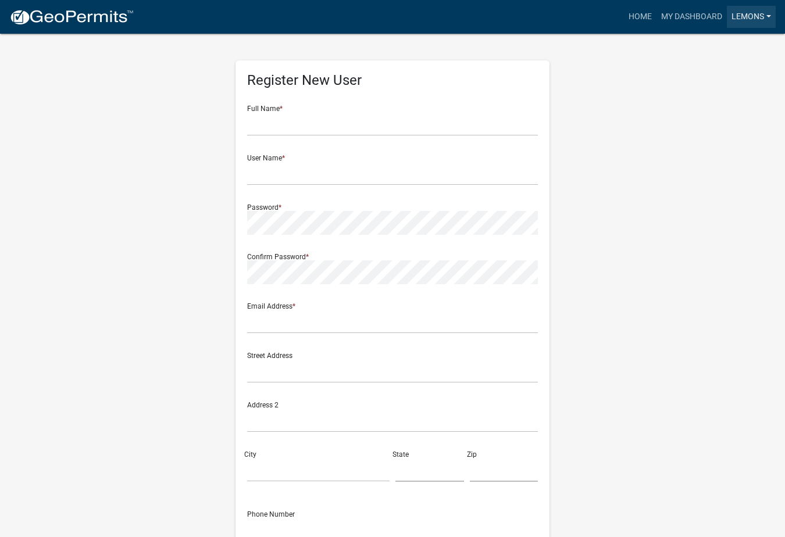
click at [756, 15] on link "Lemons" at bounding box center [751, 17] width 49 height 22
click at [712, 84] on link "Logout" at bounding box center [729, 86] width 93 height 28
